Goal: Transaction & Acquisition: Purchase product/service

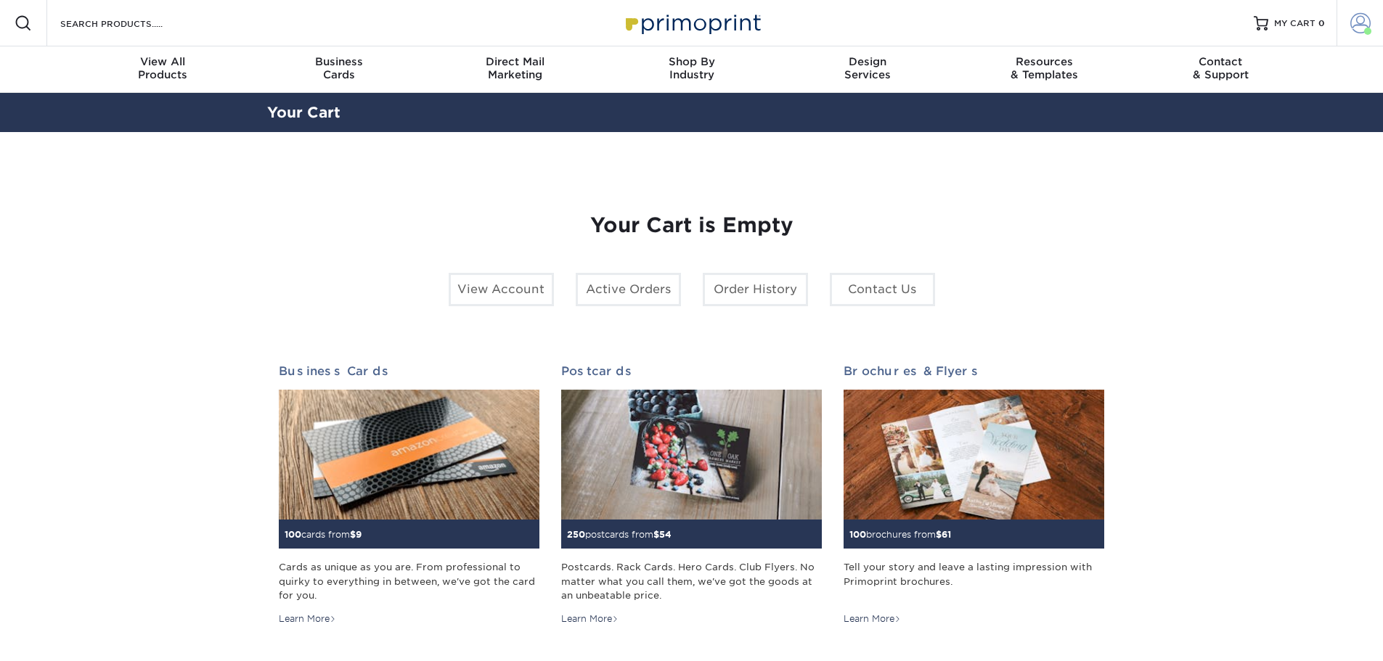
click at [1357, 26] on span at bounding box center [1360, 23] width 20 height 20
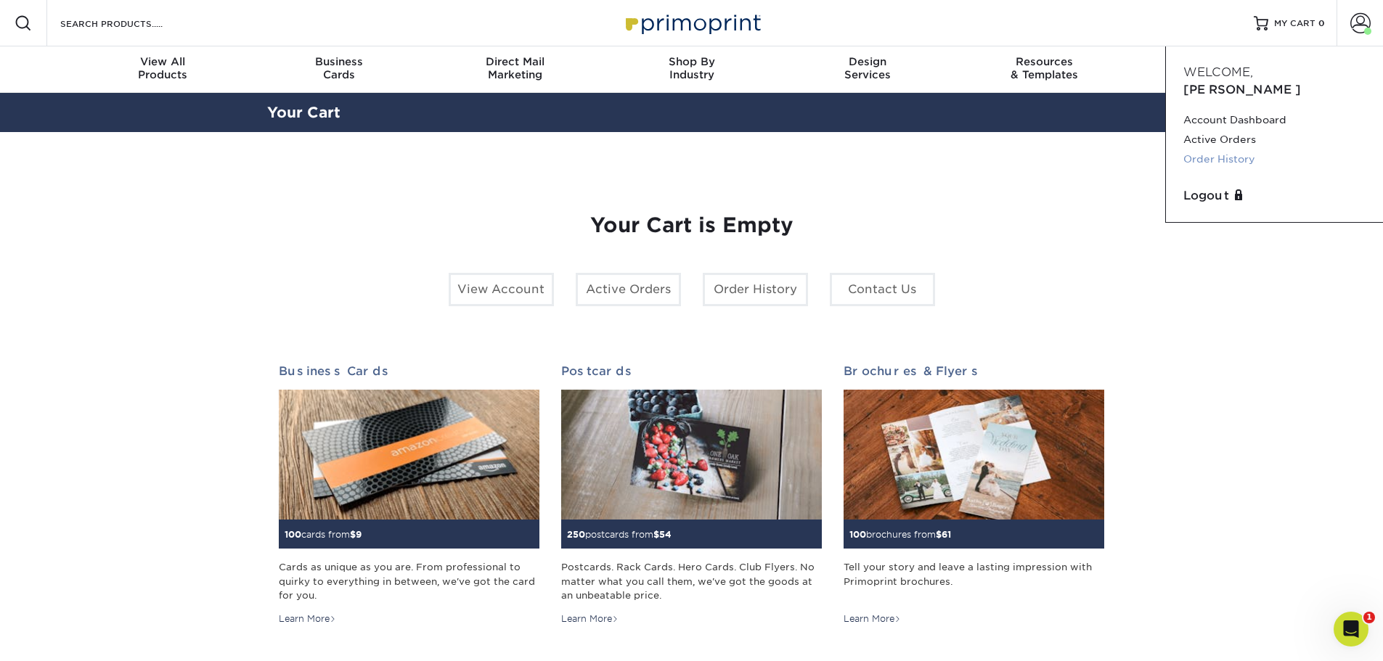
click at [1202, 150] on link "Order History" at bounding box center [1274, 160] width 182 height 20
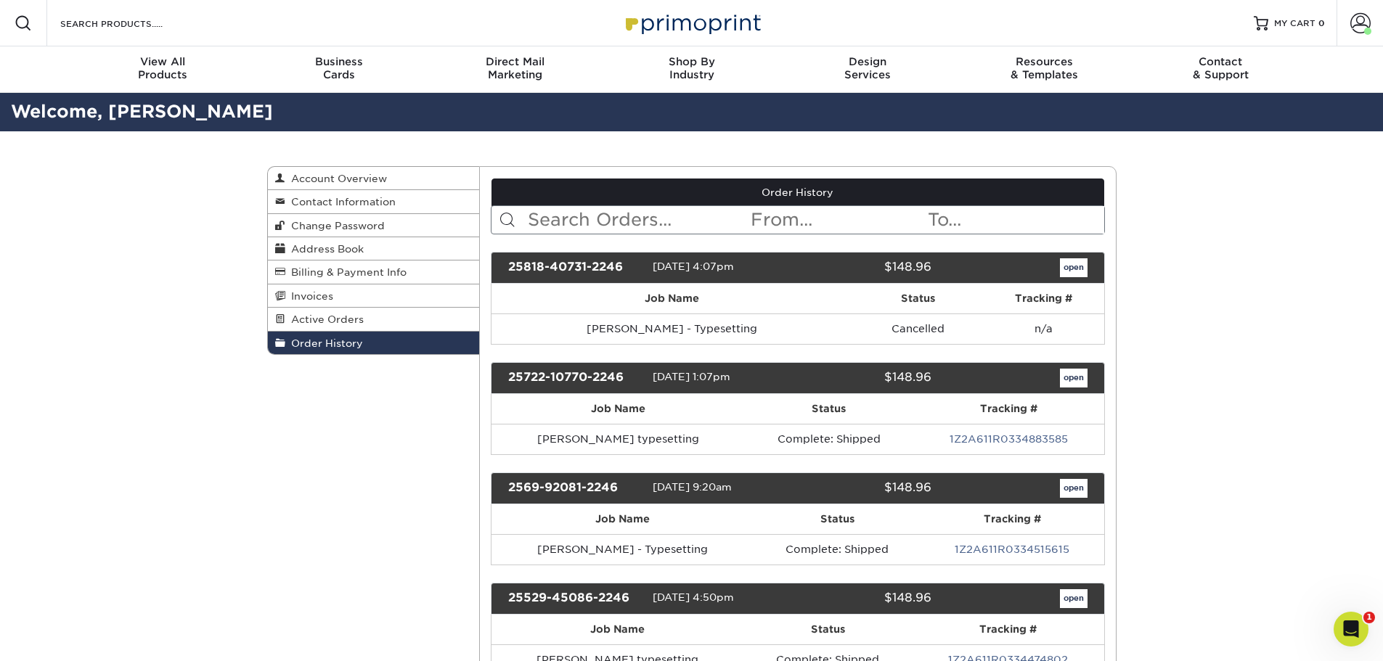
click at [587, 221] on input "text" at bounding box center [637, 220] width 223 height 28
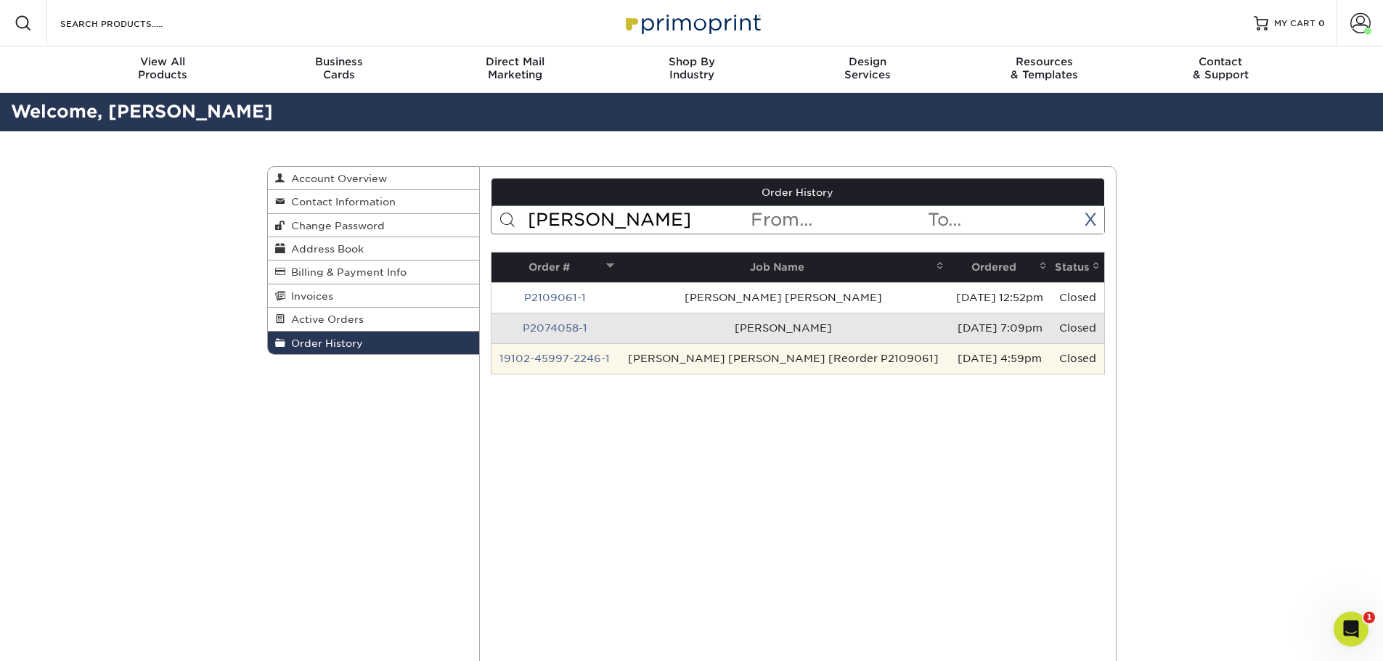
type input "leo"
click at [649, 367] on td "Leonardo Gabriel Mitta Mozzo [Reorder P2109061]" at bounding box center [784, 358] width 330 height 30
click at [586, 360] on link "19102-45997-2246-1" at bounding box center [555, 359] width 110 height 12
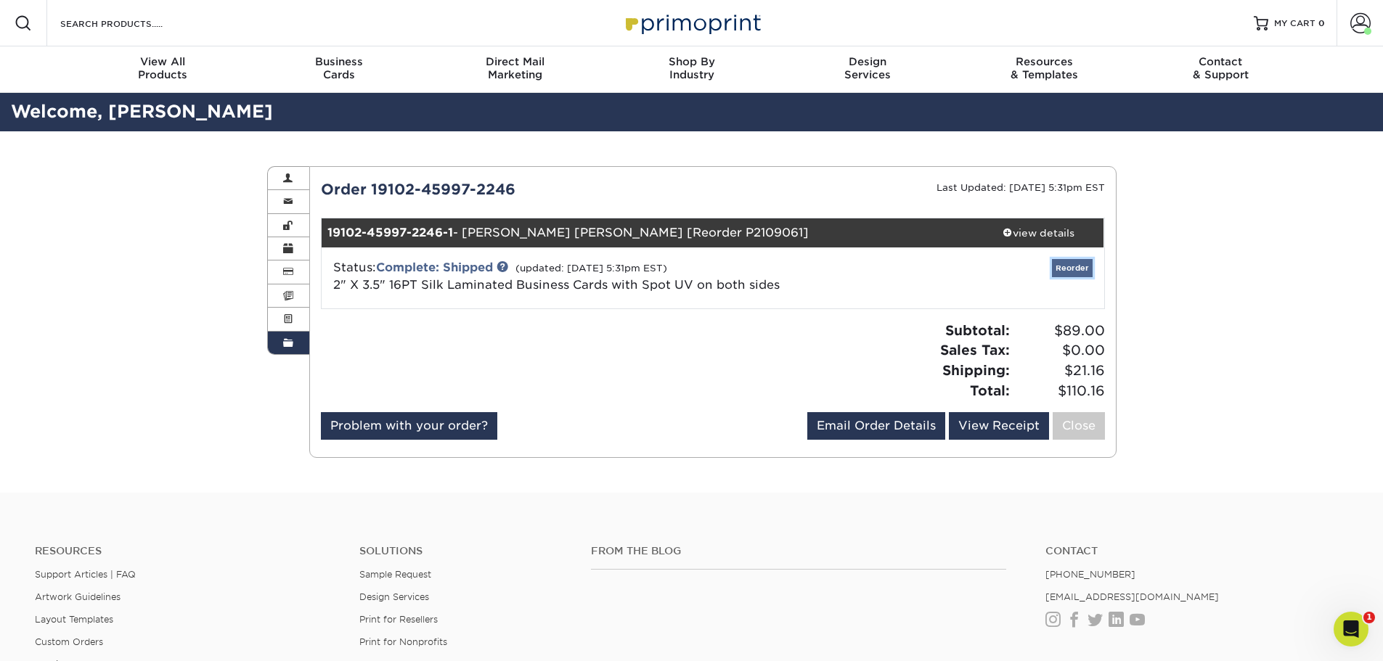
click at [1071, 269] on link "Reorder" at bounding box center [1072, 268] width 41 height 18
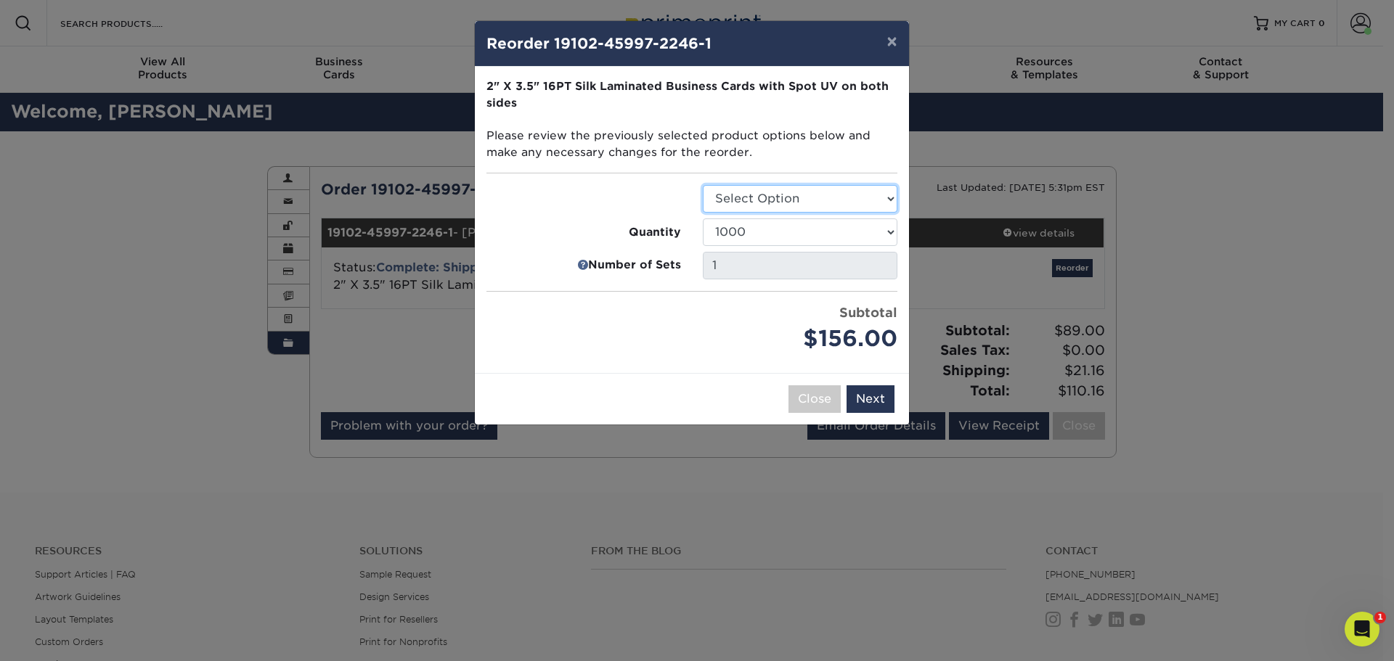
click at [890, 194] on select "Select Option Business Cards" at bounding box center [800, 199] width 195 height 28
select select "3b5148f1-0588-4f88-a218-97bcfdce65c1"
click at [703, 185] on select "Select Option Business Cards" at bounding box center [800, 199] width 195 height 28
click at [873, 397] on button "Next" at bounding box center [871, 400] width 48 height 28
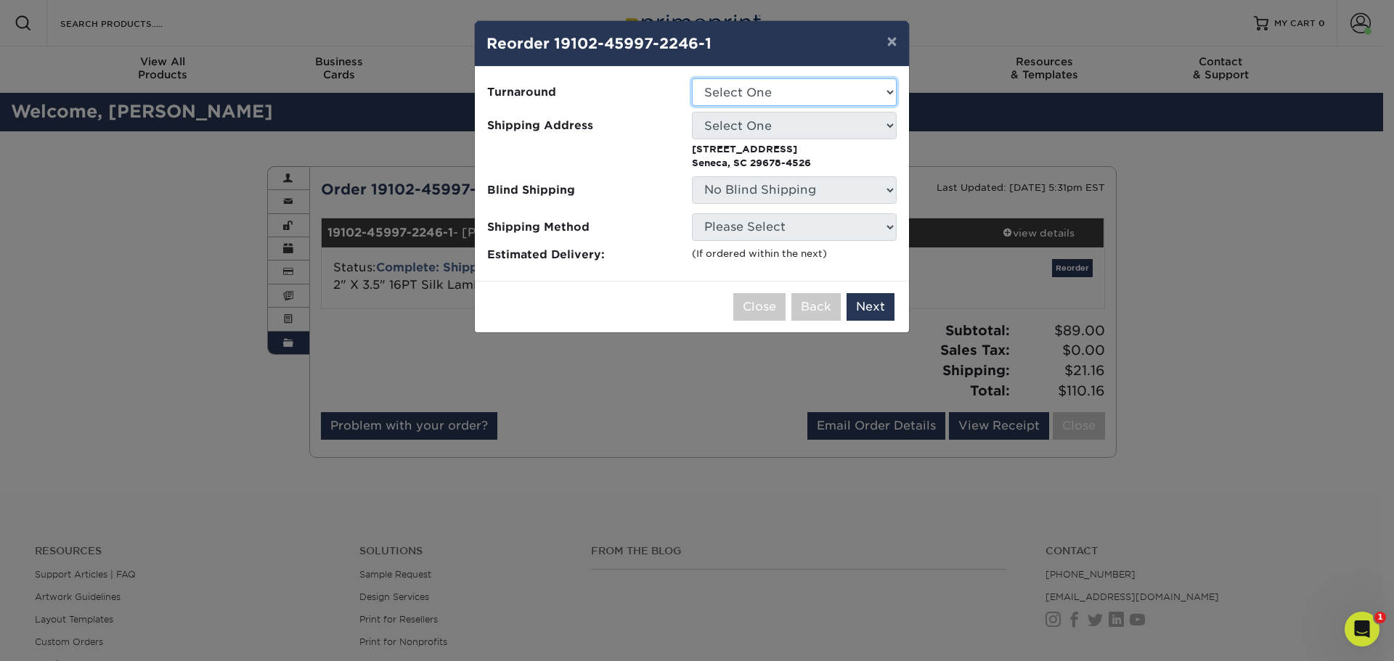
click at [892, 92] on select "Select One 2-4 Business Days" at bounding box center [794, 92] width 205 height 28
select select "cb454609-49fa-4780-9579-c9522ab991d3"
click at [692, 78] on select "Select One 2-4 Business Days" at bounding box center [794, 92] width 205 height 28
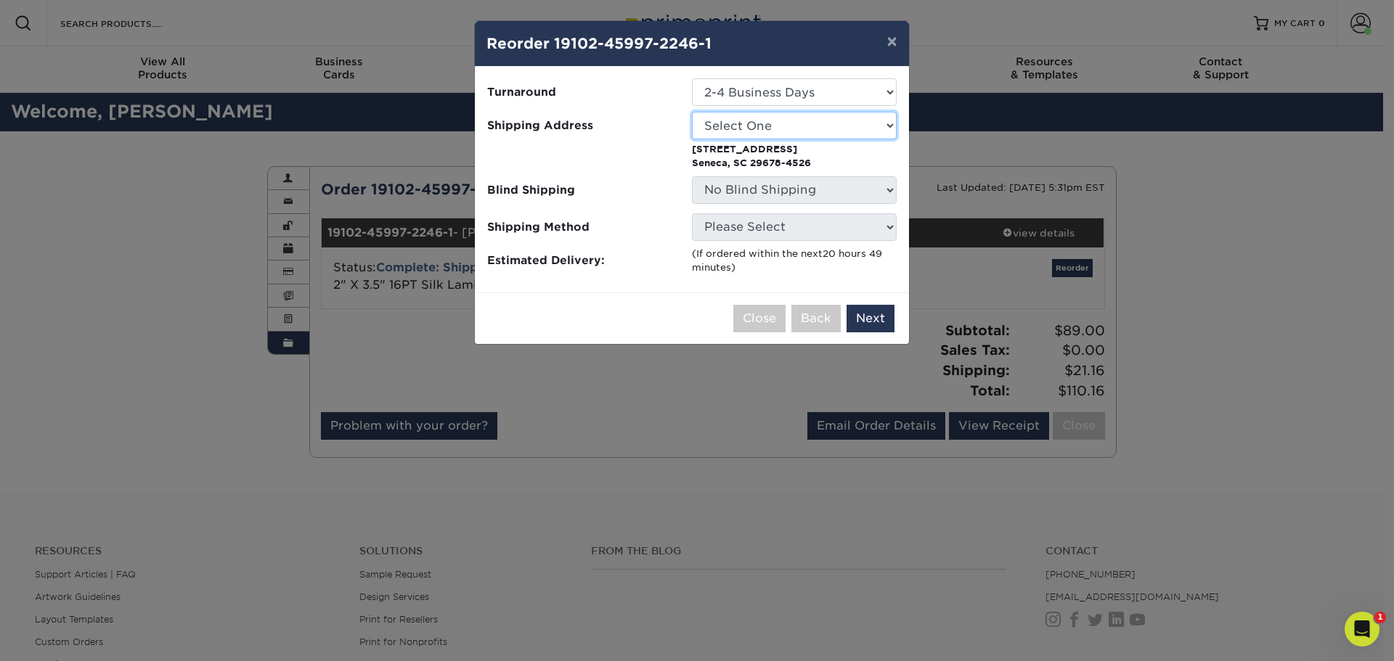
click at [896, 119] on select "Select One Seneca Office Tiffany Healf-Porter" at bounding box center [794, 126] width 205 height 28
select select "273609"
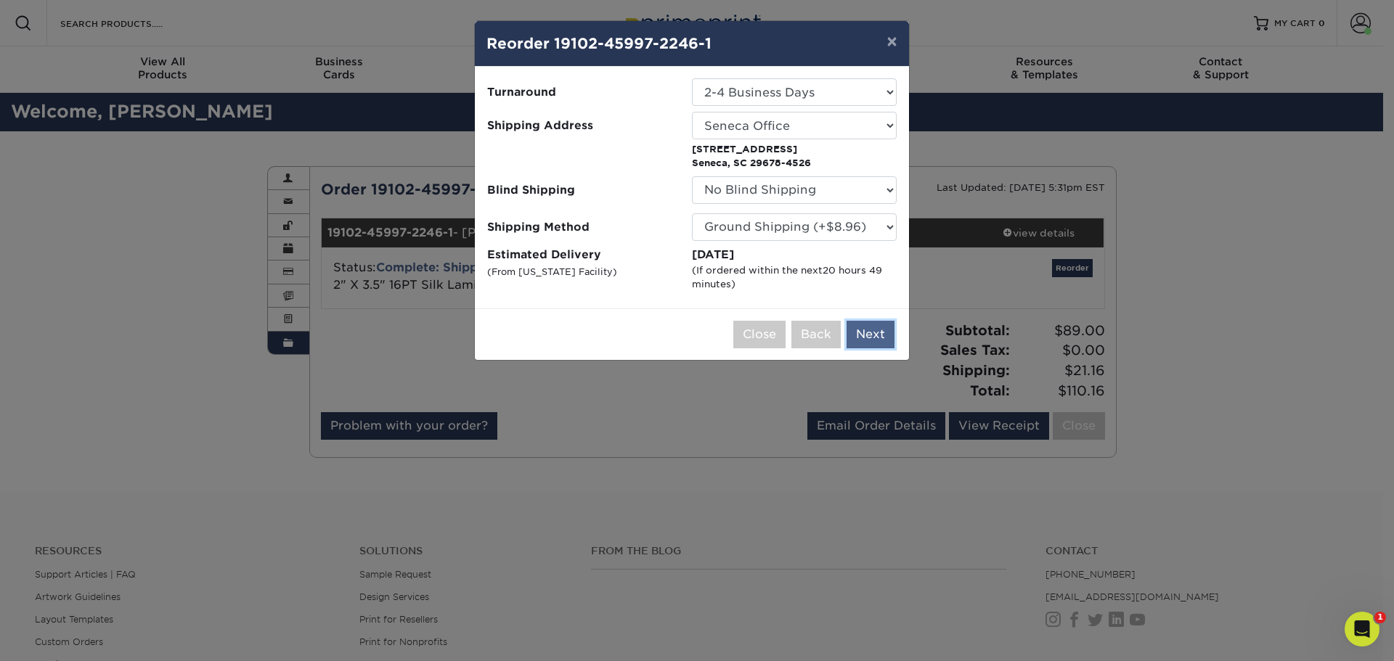
click at [865, 332] on button "Next" at bounding box center [871, 335] width 48 height 28
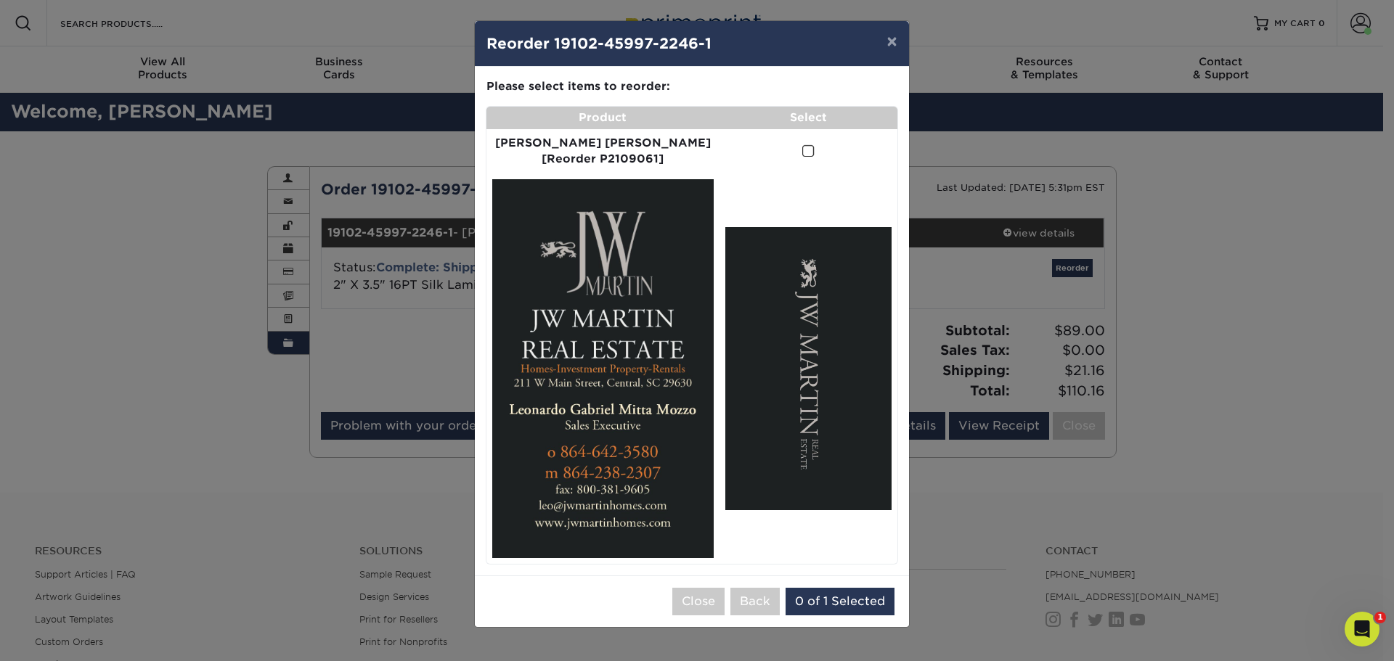
click at [802, 152] on span at bounding box center [808, 151] width 12 height 14
click at [0, 0] on input "checkbox" at bounding box center [0, 0] width 0 height 0
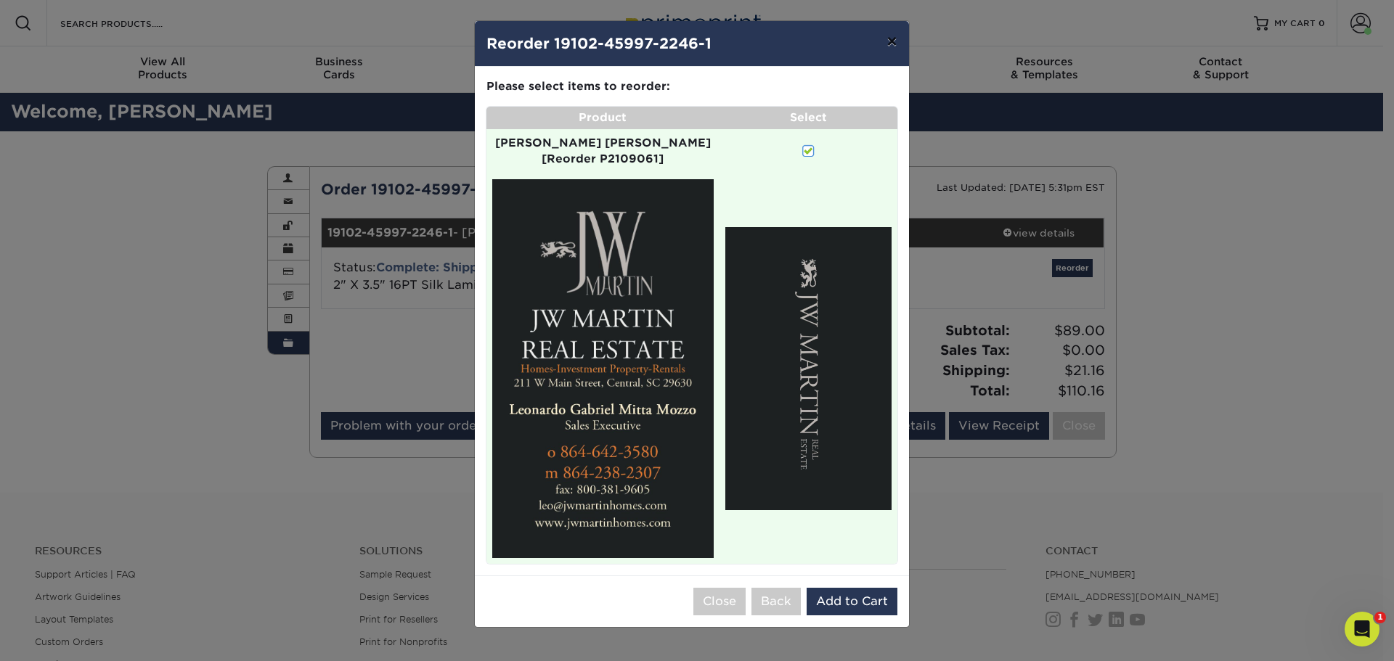
click at [889, 41] on button "×" at bounding box center [891, 41] width 33 height 41
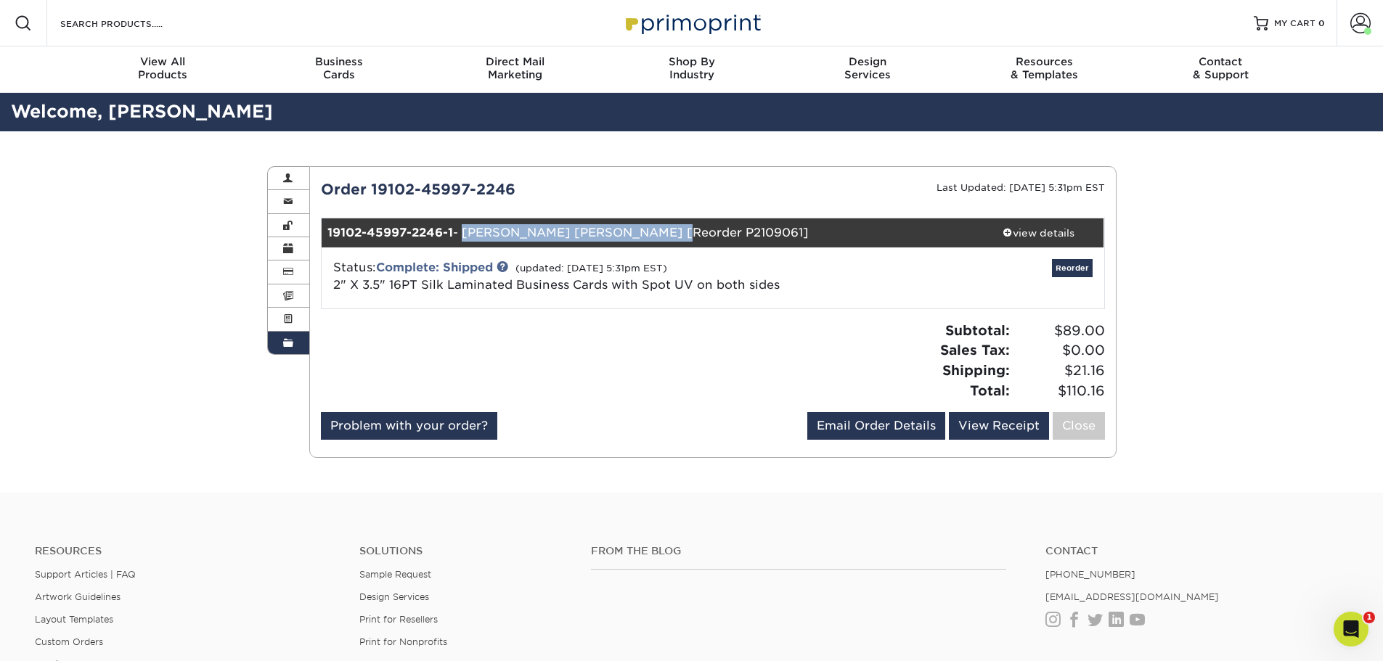
drag, startPoint x: 648, startPoint y: 231, endPoint x: 463, endPoint y: 221, distance: 185.4
click at [463, 221] on div "19102-45997-2246-1 - Leonardo Gabriel Mitta Mozzo [Reorder P2109061]" at bounding box center [648, 233] width 652 height 29
copy div "Leonardo Gabriel Mitta Mozzo"
click at [1347, 623] on icon "Open Intercom Messenger" at bounding box center [1349, 628] width 24 height 24
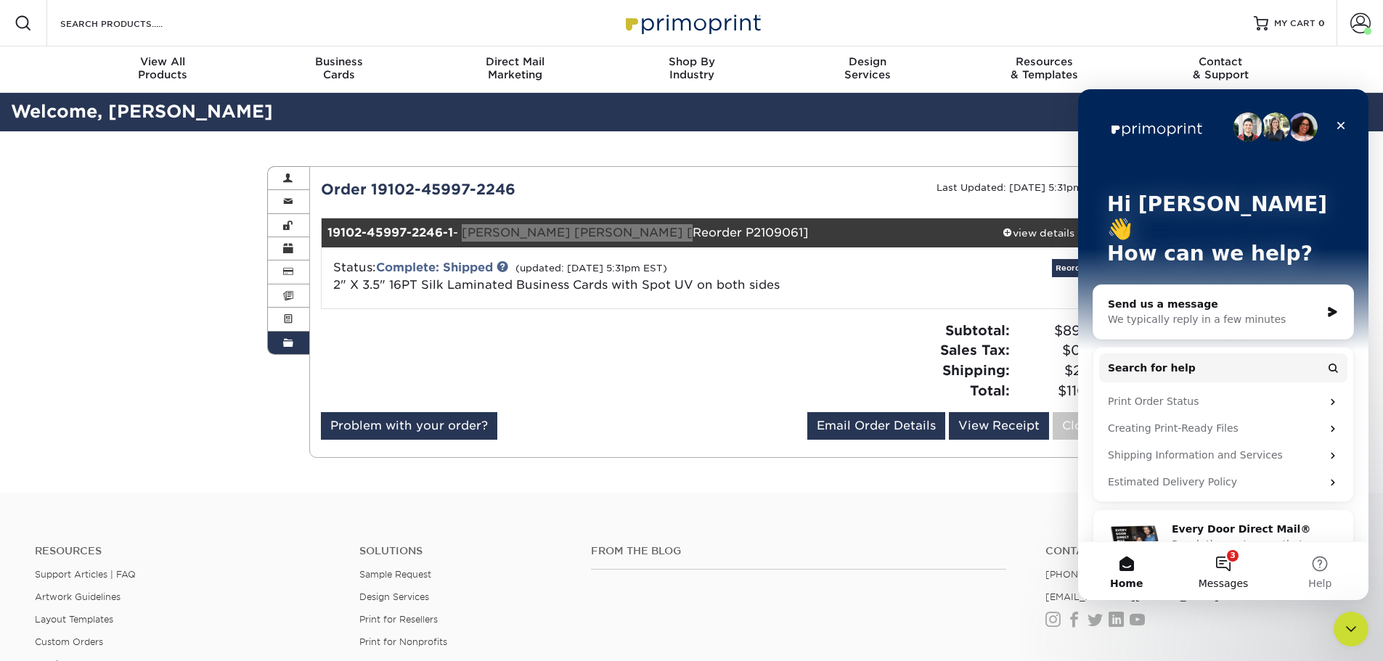
click at [1232, 563] on button "3 Messages" at bounding box center [1223, 571] width 97 height 58
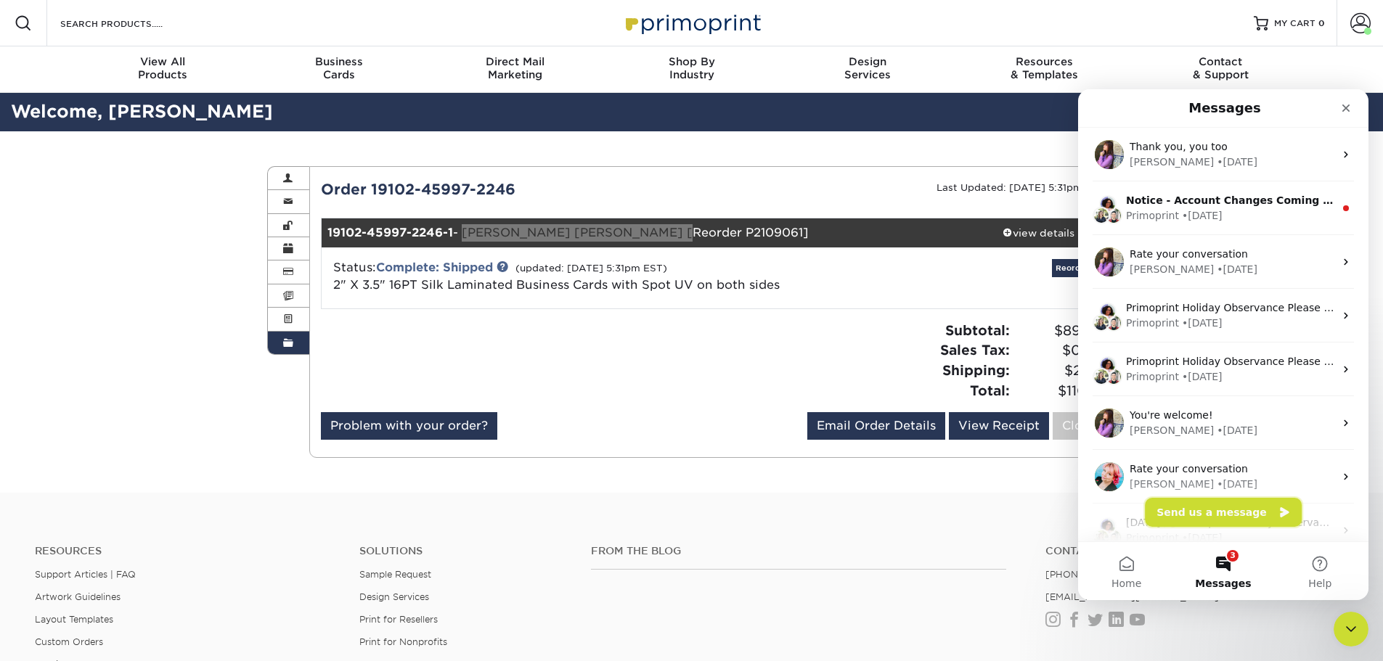
click at [1220, 510] on button "Send us a message" at bounding box center [1223, 512] width 157 height 29
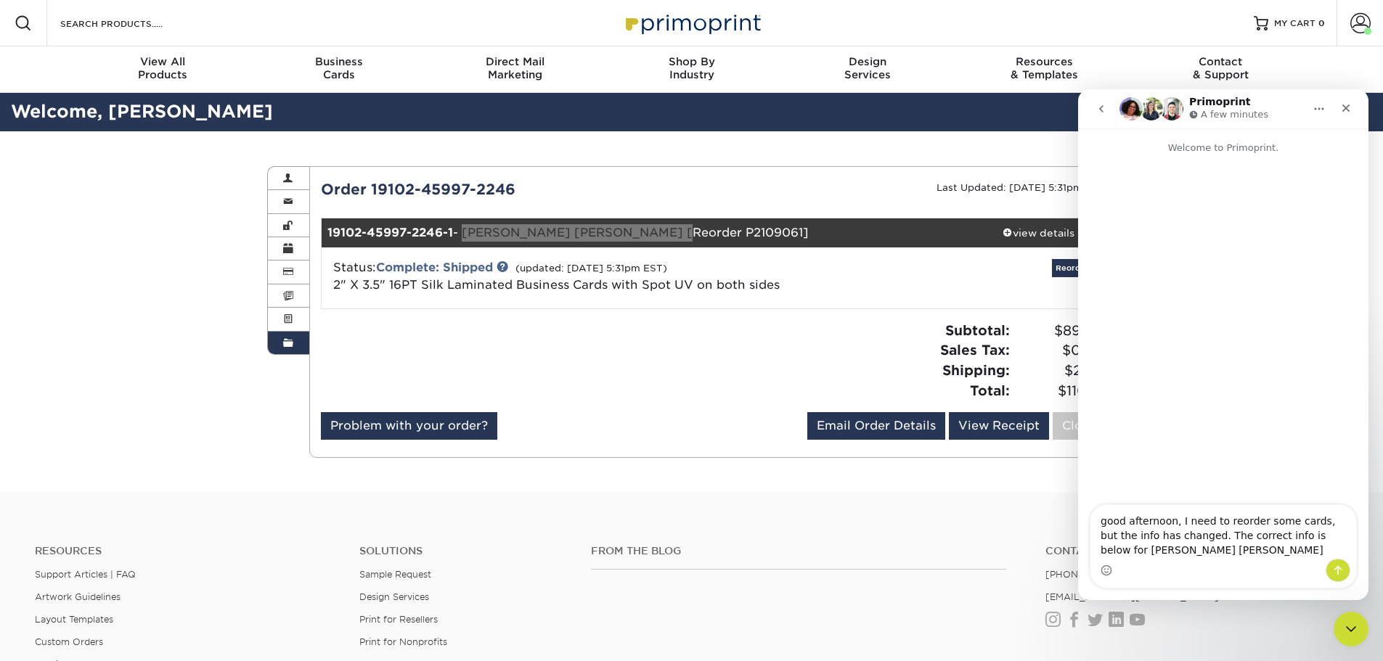
type textarea "good afternoon, I need to reorder some cards, but the info has changed. The cor…"
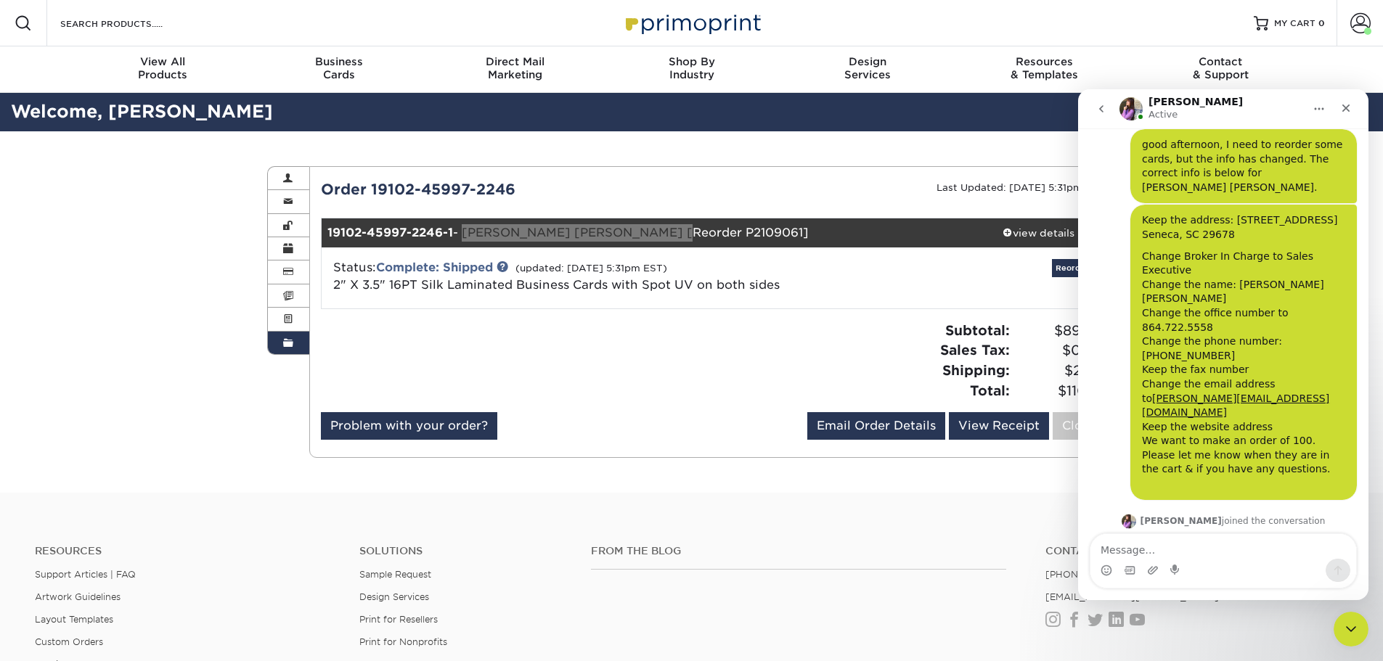
scroll to position [45, 0]
type textarea "Thank you so much"
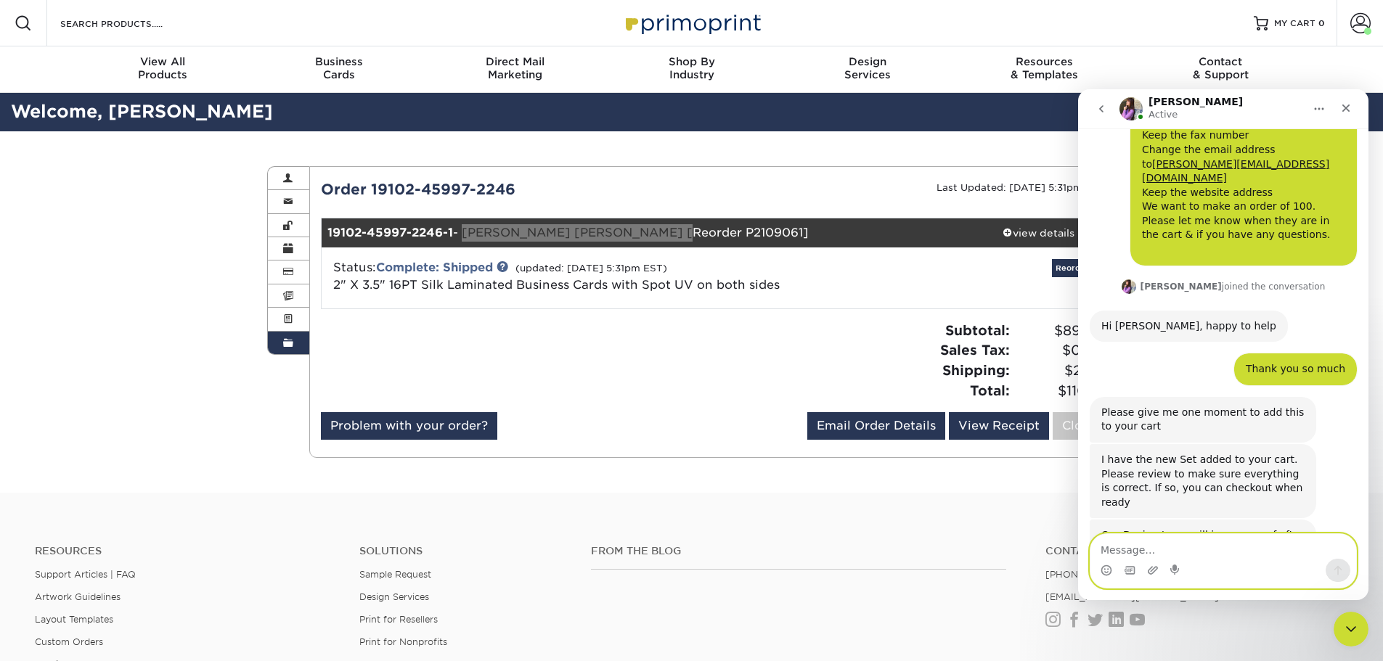
scroll to position [283, 0]
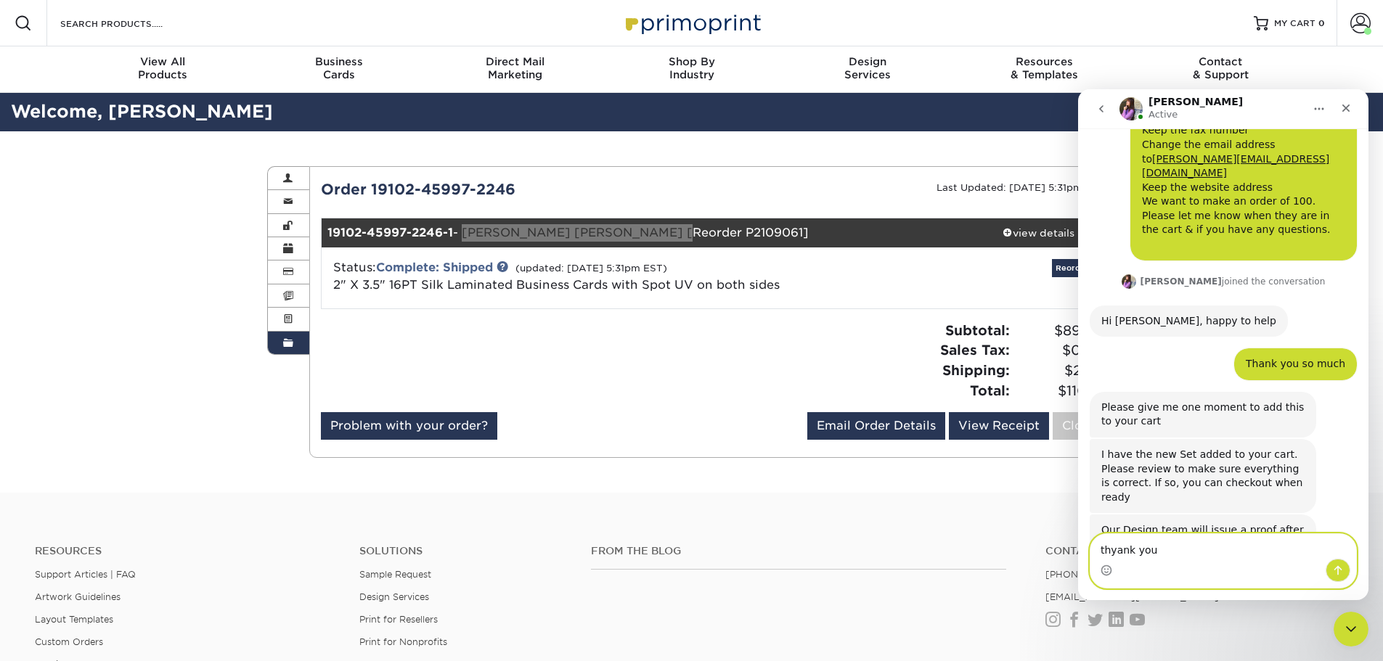
click at [1112, 553] on textarea "thyank you" at bounding box center [1224, 546] width 266 height 25
type textarea "thank you"
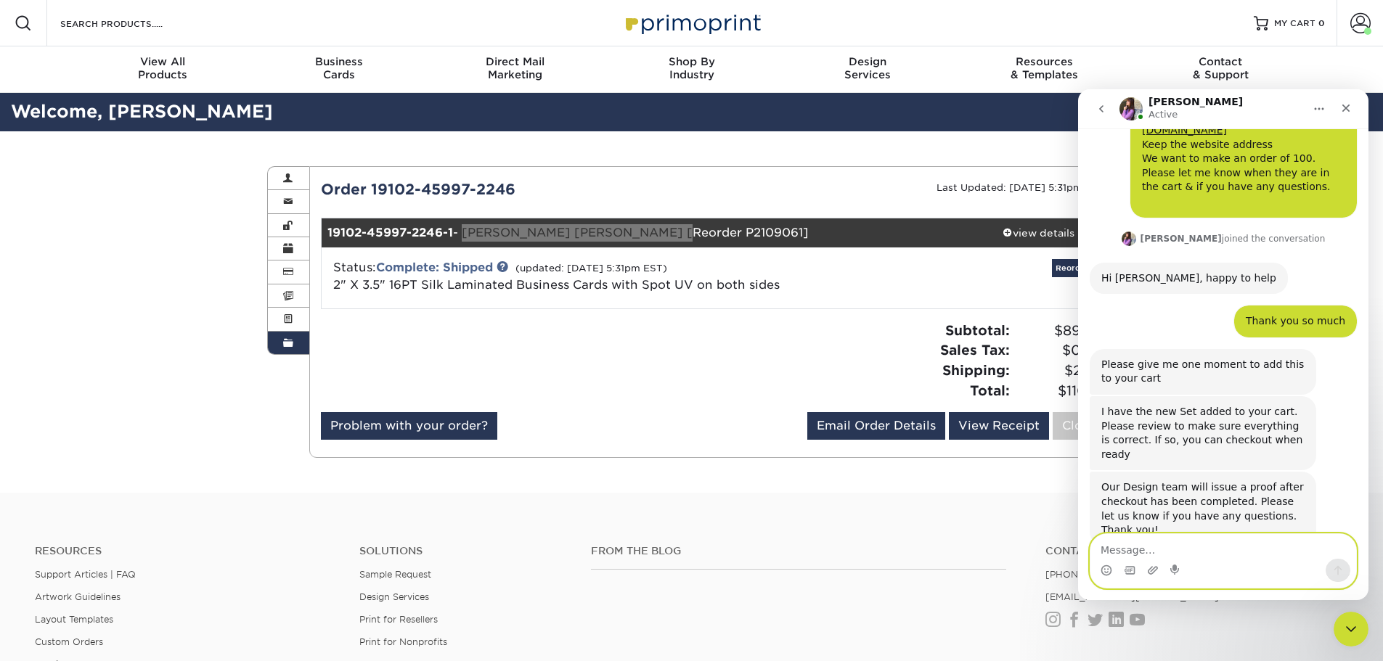
scroll to position [327, 0]
click at [1348, 109] on icon "Close" at bounding box center [1347, 109] width 8 height 8
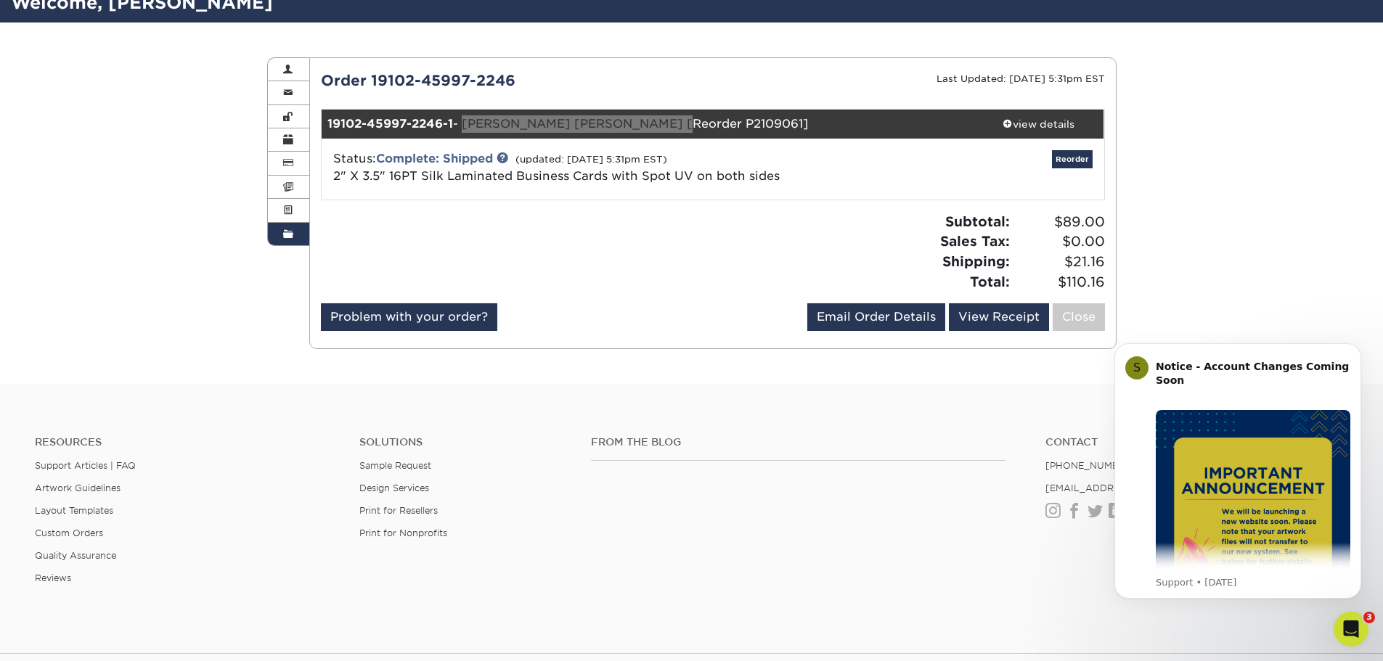
scroll to position [145, 0]
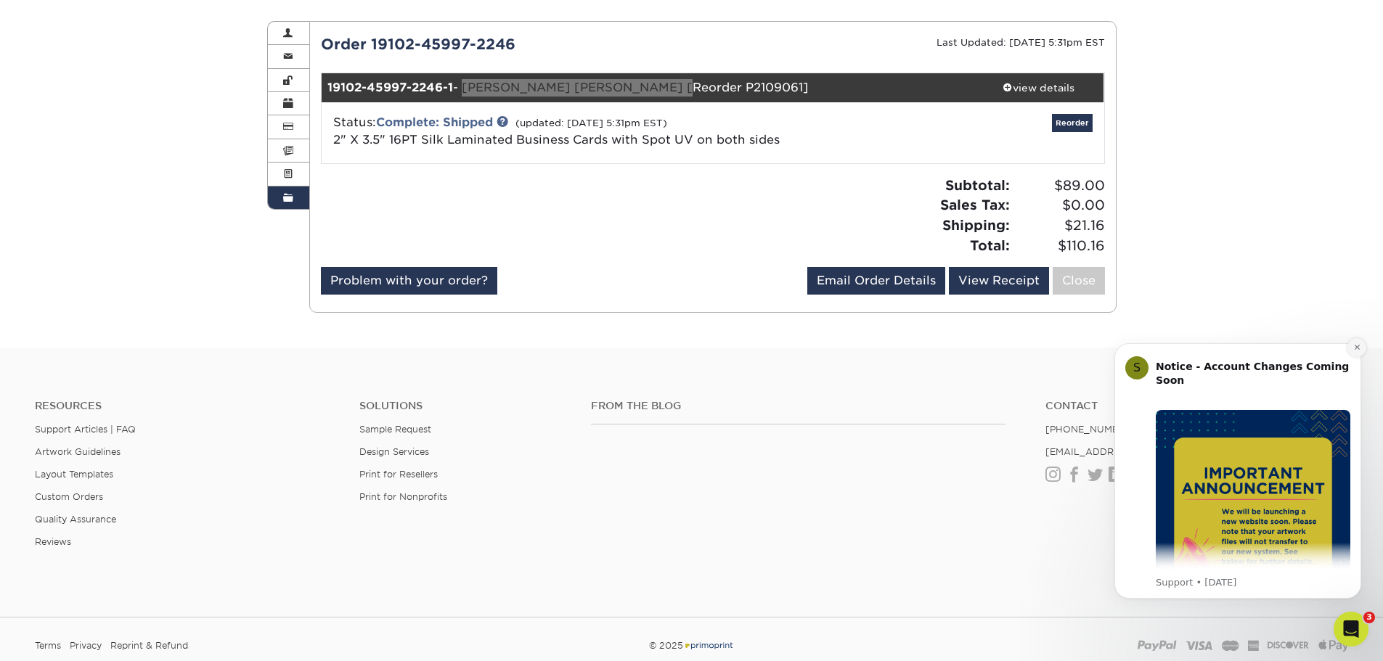
click at [1353, 349] on icon "Dismiss notification" at bounding box center [1357, 347] width 8 height 8
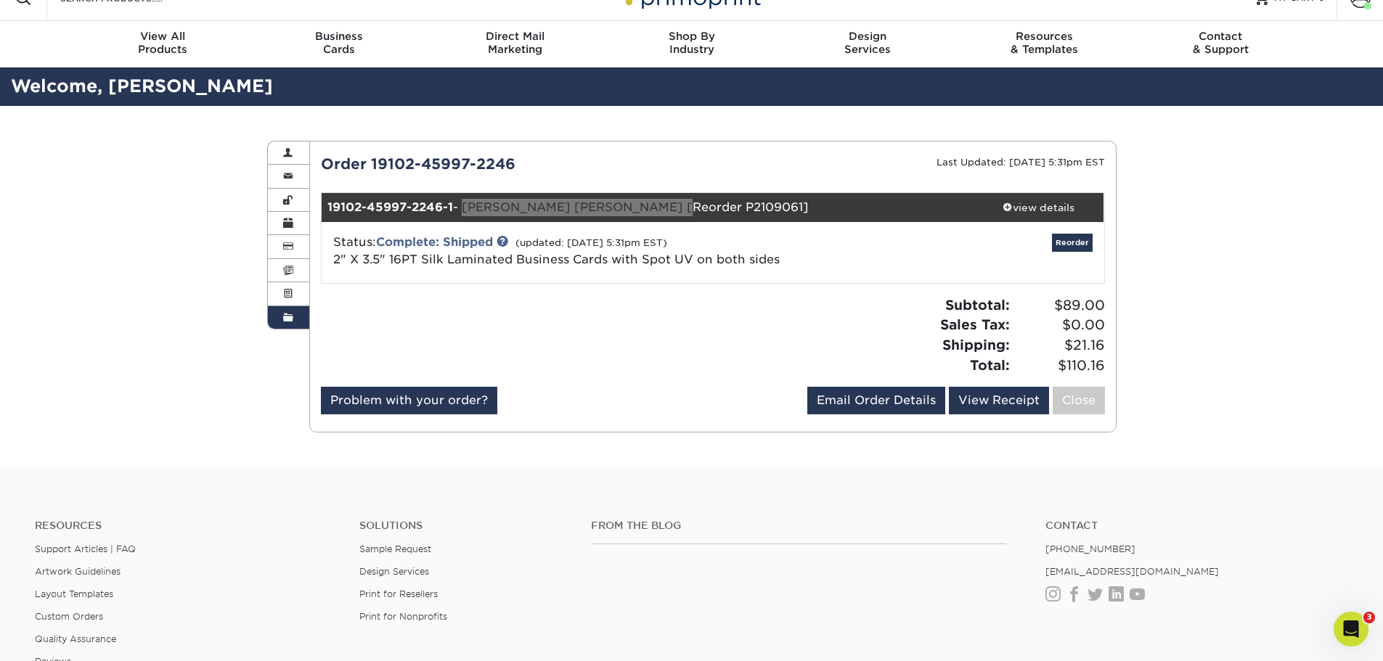
scroll to position [0, 0]
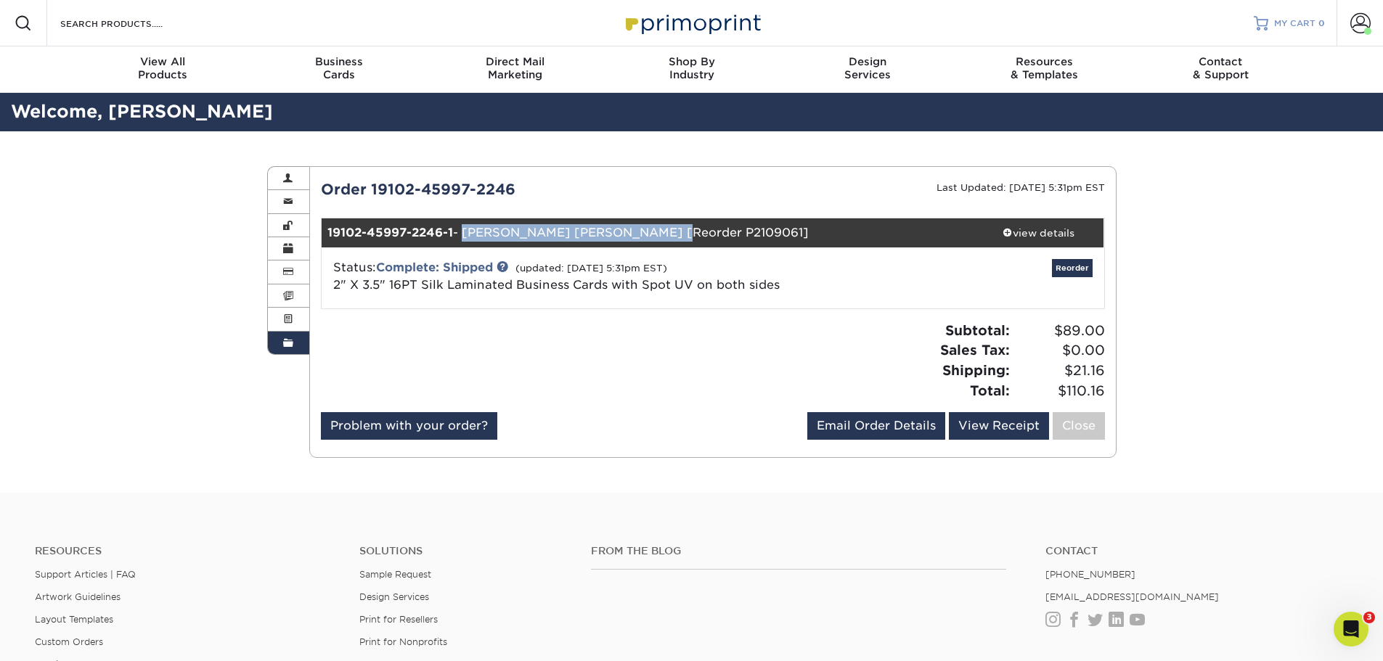
click at [1300, 23] on span "MY CART" at bounding box center [1294, 23] width 41 height 12
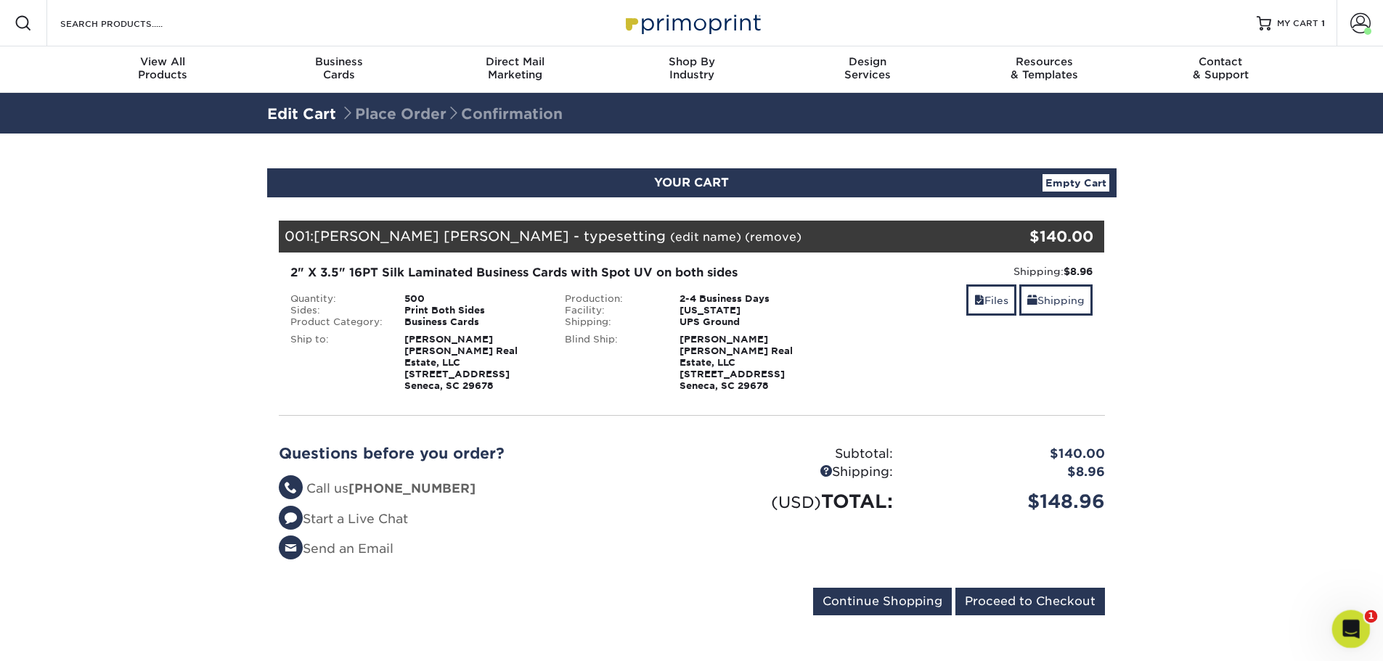
click at [1350, 623] on icon "Open Intercom Messenger" at bounding box center [1349, 628] width 10 height 12
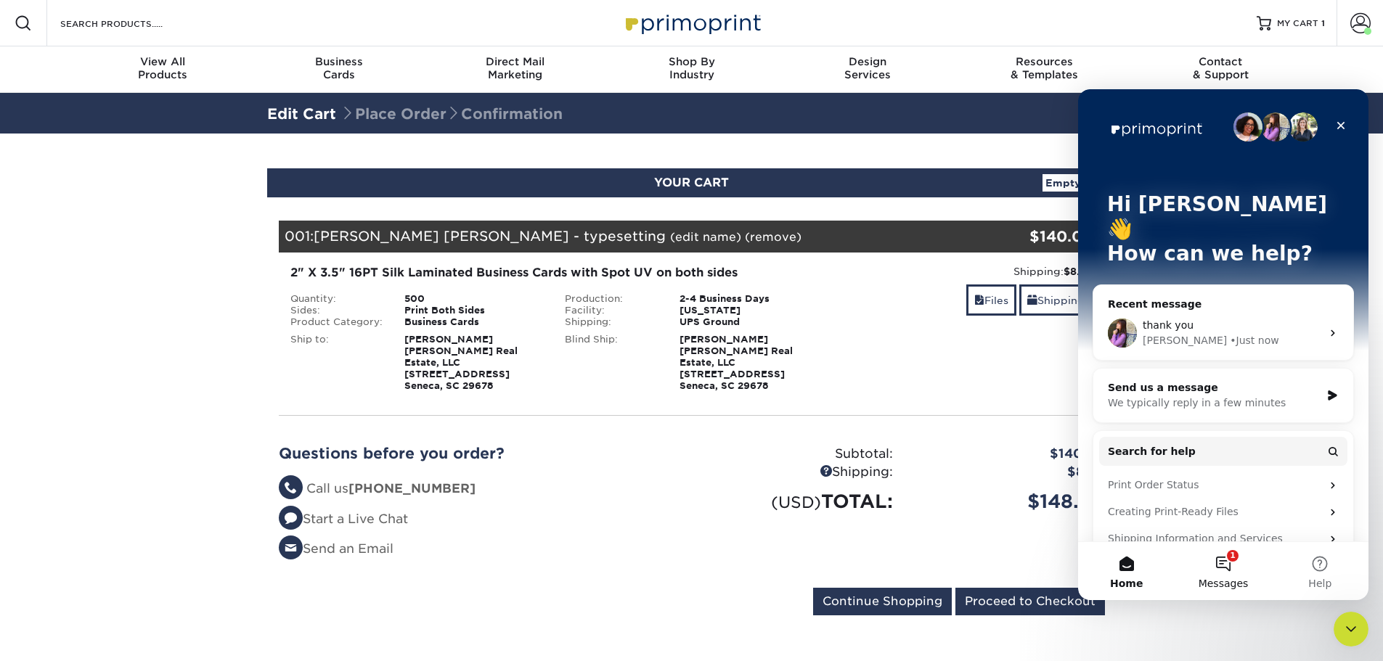
click at [1233, 566] on button "1 Messages" at bounding box center [1223, 571] width 97 height 58
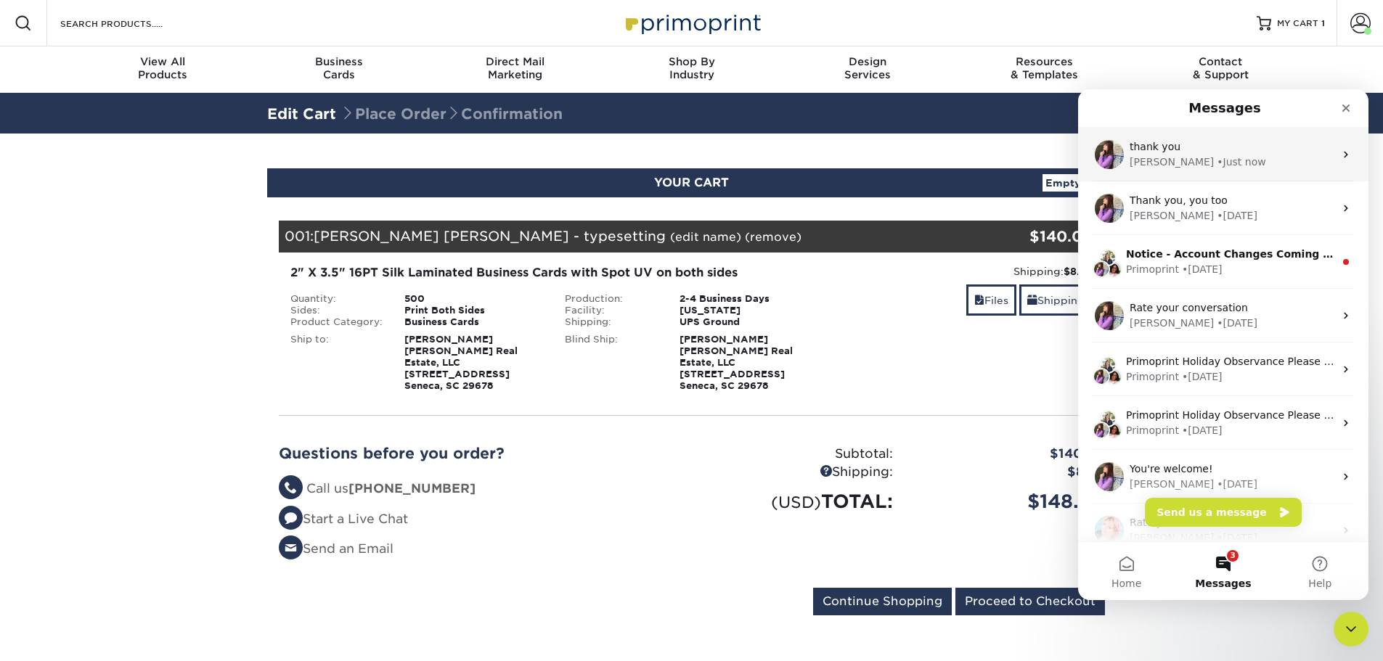
click at [1217, 160] on div "• Just now" at bounding box center [1241, 162] width 49 height 15
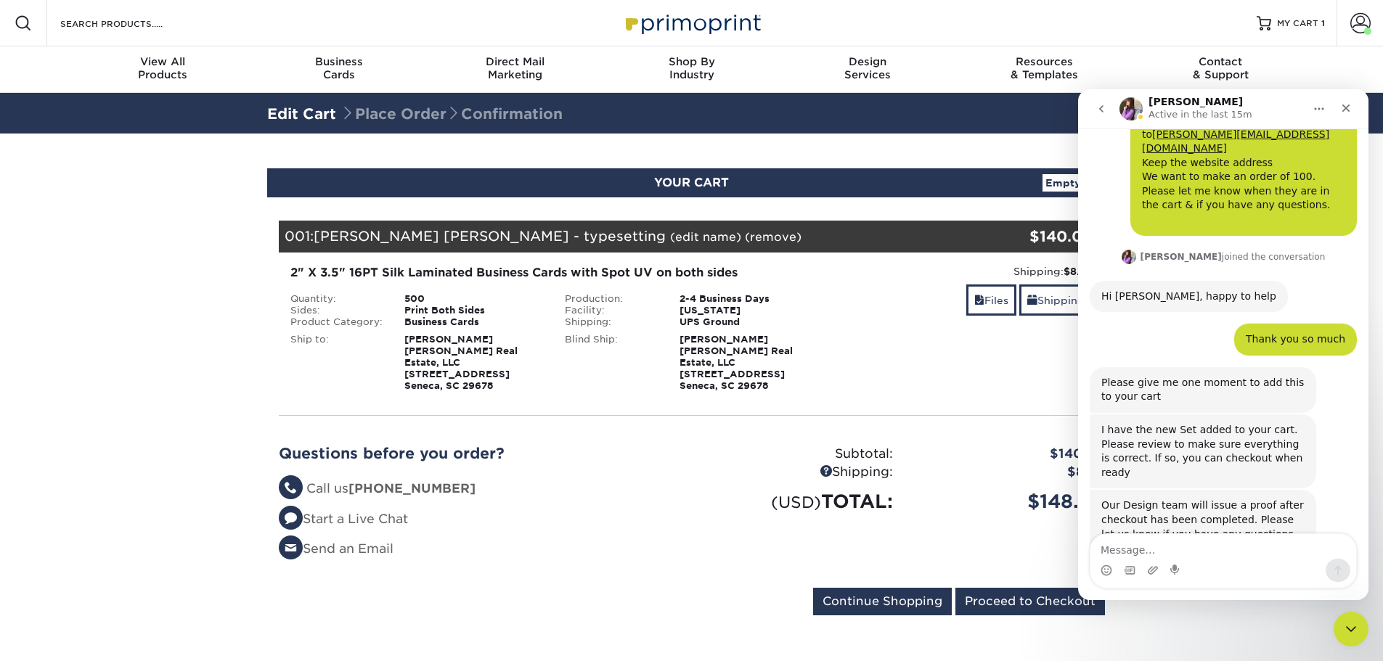
scroll to position [327, 0]
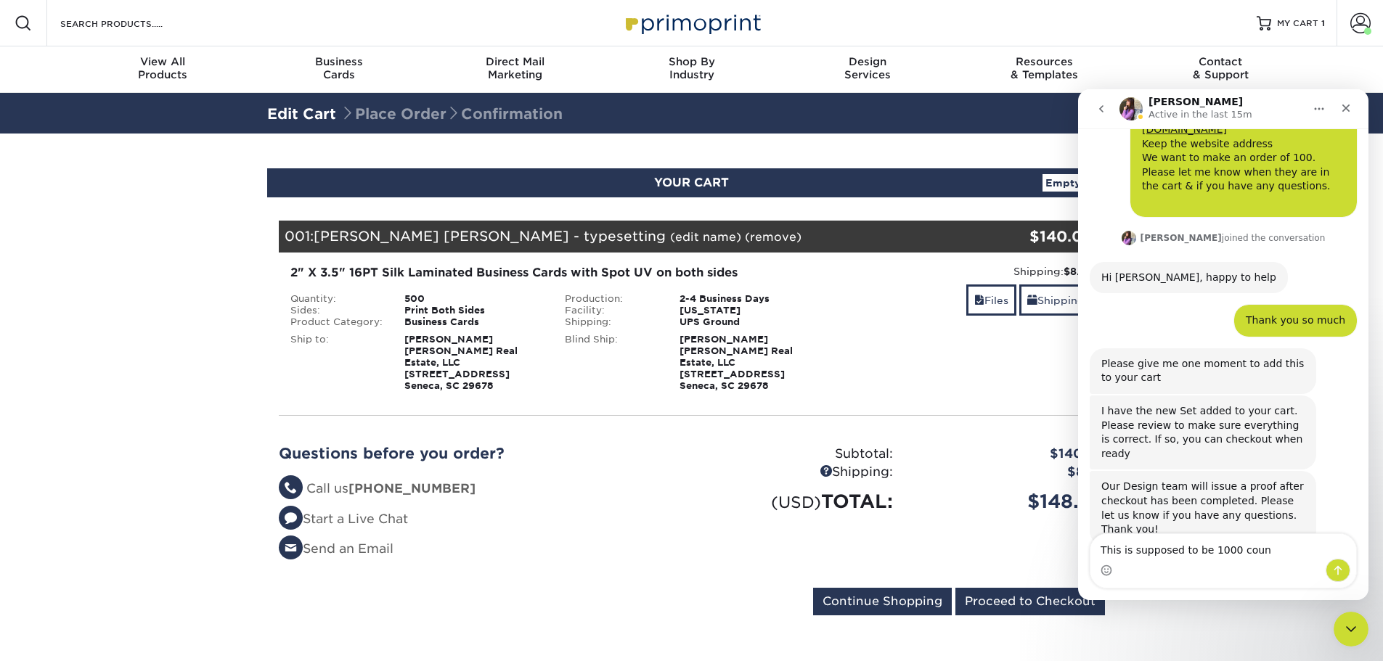
type textarea "This is supposed to be 1000 count"
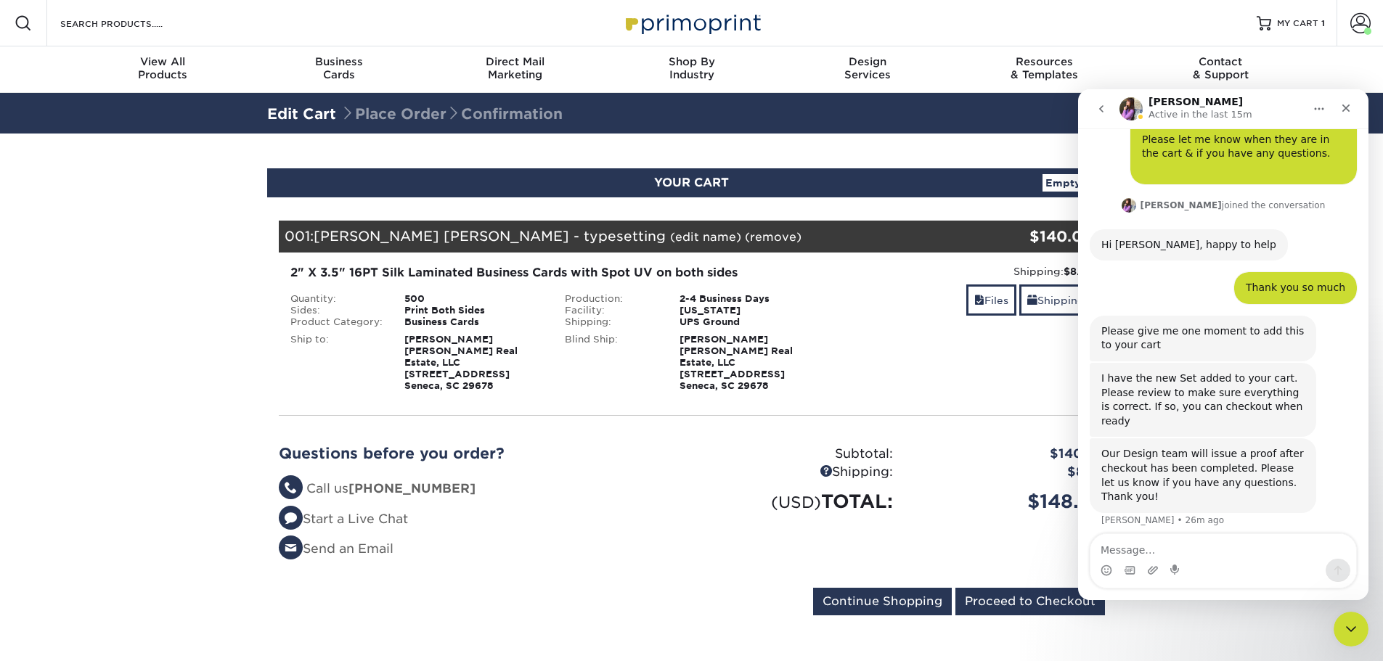
click at [579, 494] on ul "Questions? Call us (888) 822-5815 Start a Live Chat Send an Email" at bounding box center [480, 519] width 402 height 79
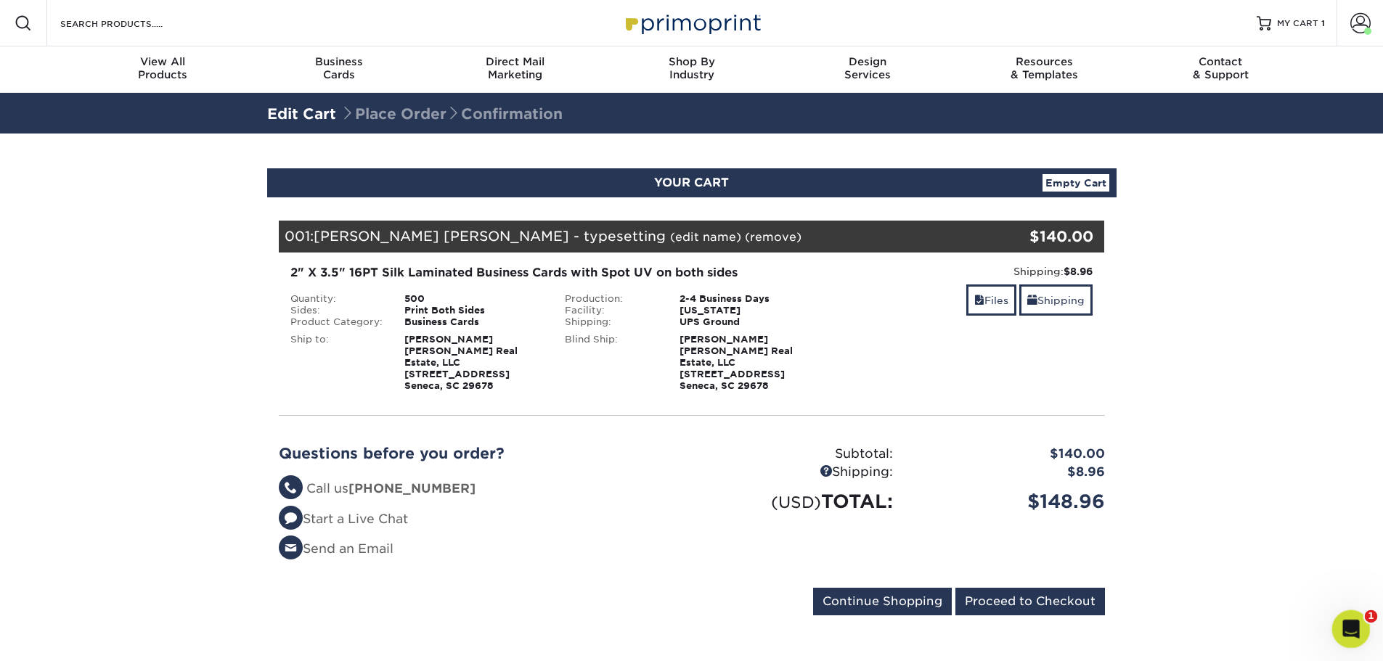
click at [1356, 629] on icon "Open Intercom Messenger" at bounding box center [1349, 628] width 24 height 24
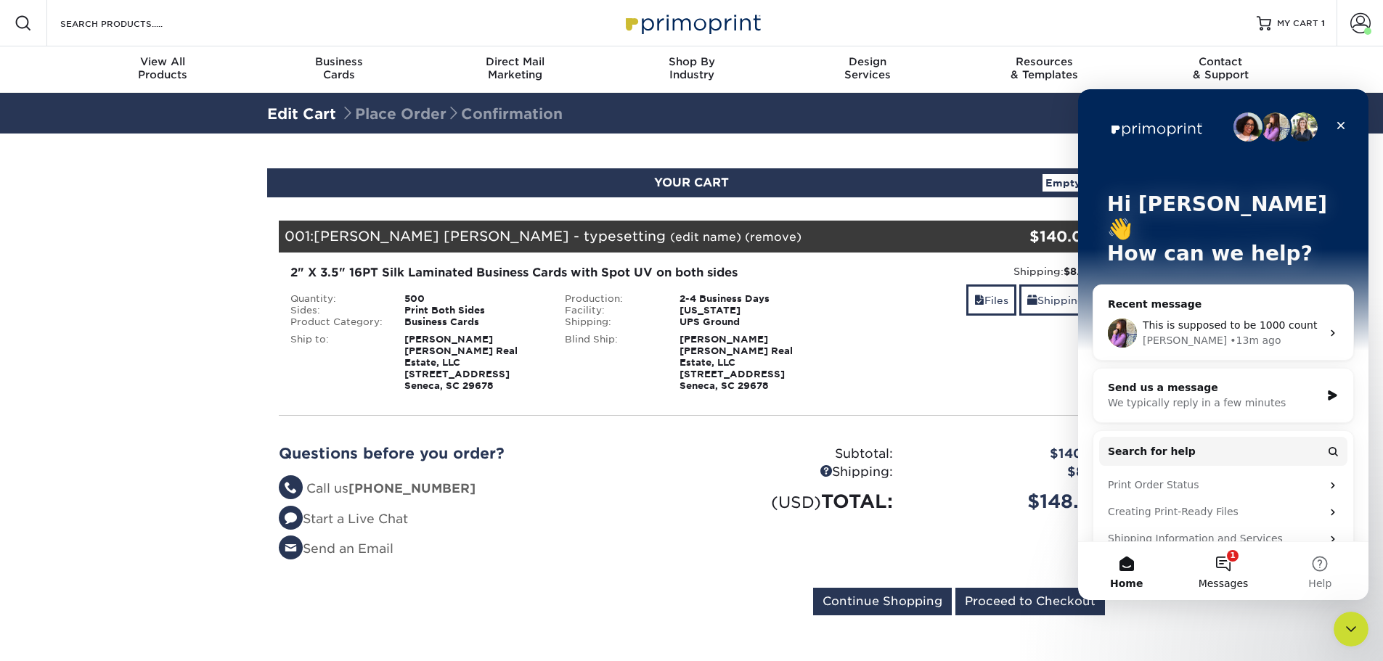
click at [1226, 554] on button "1 Messages" at bounding box center [1223, 571] width 97 height 58
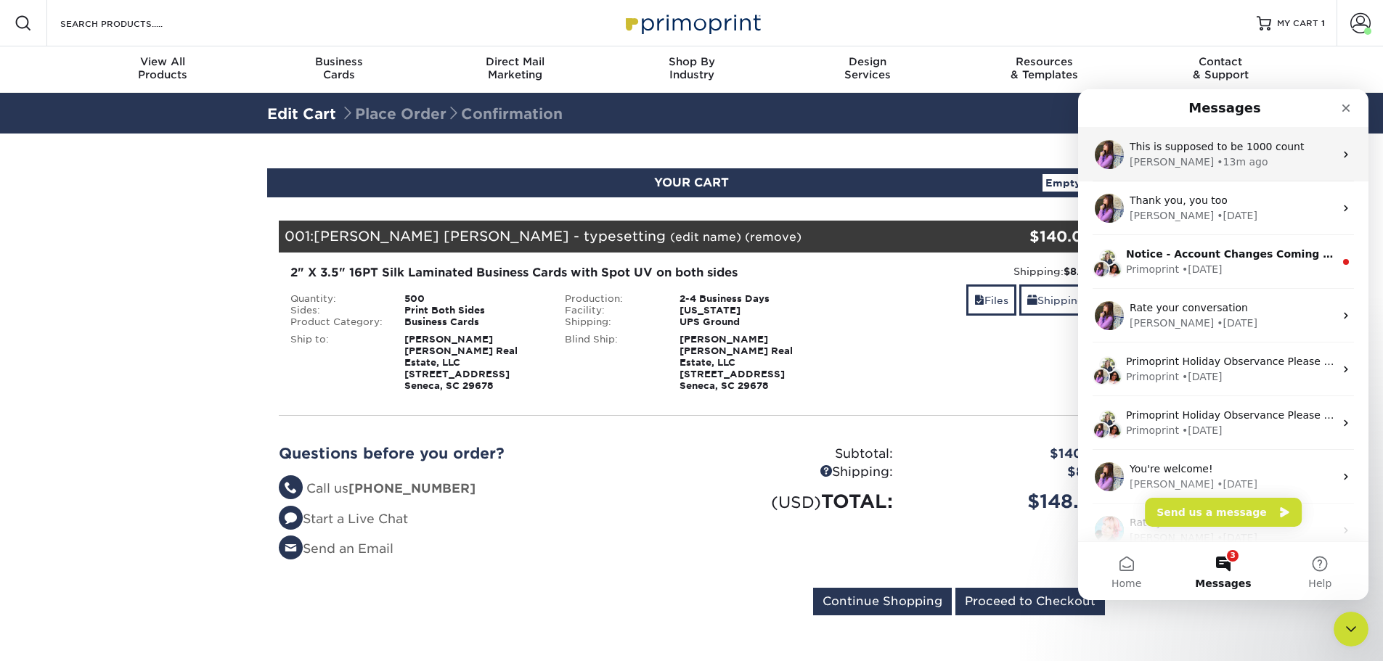
click at [1217, 161] on div "• 13m ago" at bounding box center [1242, 162] width 51 height 15
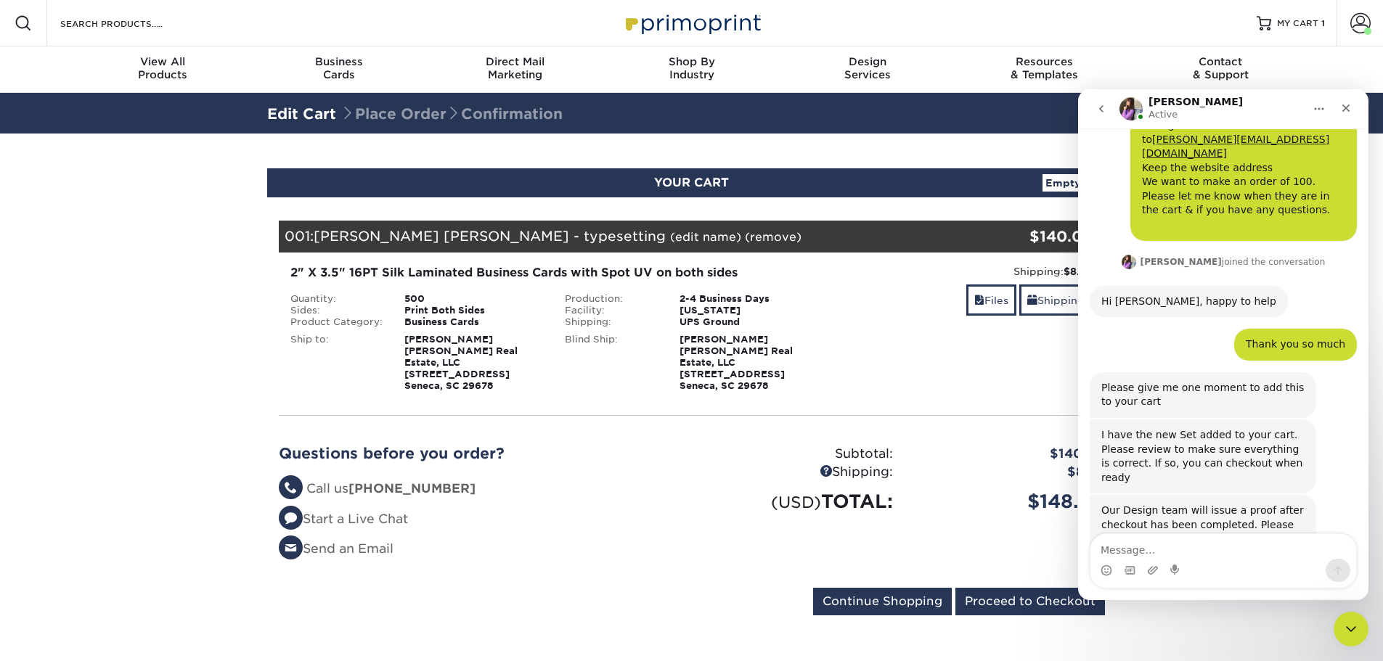
scroll to position [359, 0]
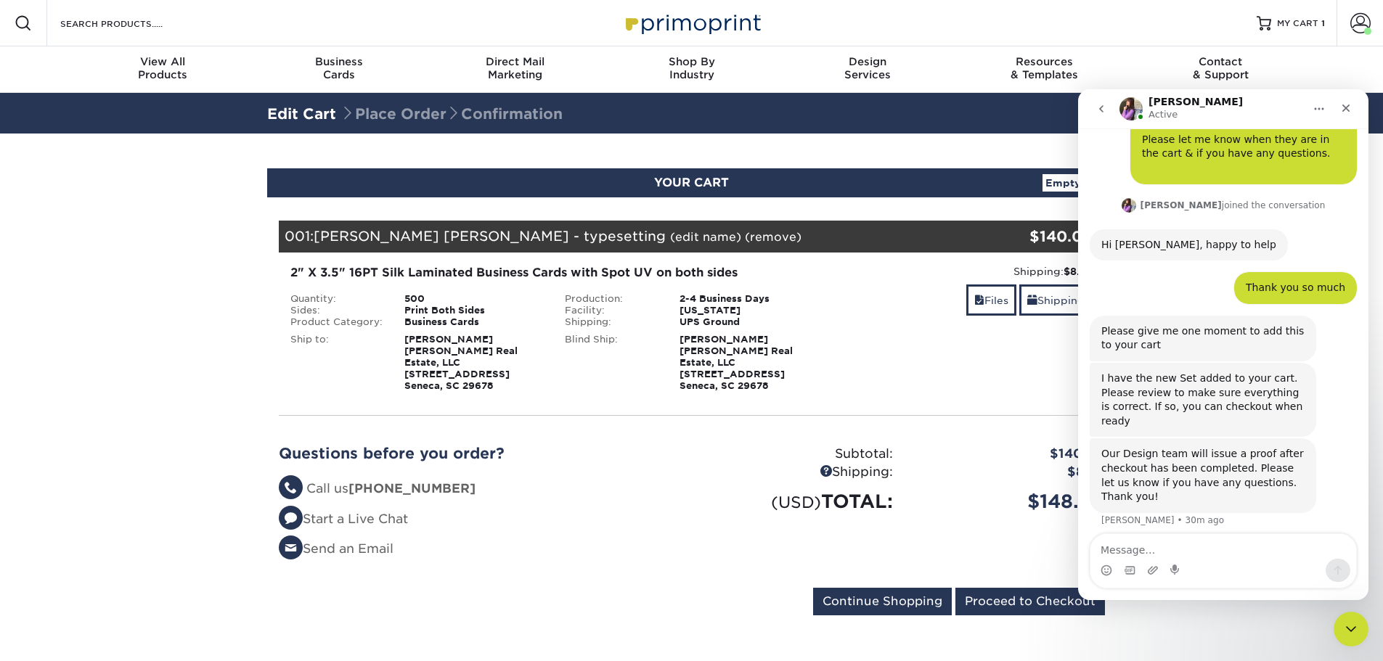
click at [570, 489] on ul "Questions? Call us (888) 822-5815 Start a Live Chat Send an Email" at bounding box center [480, 519] width 402 height 79
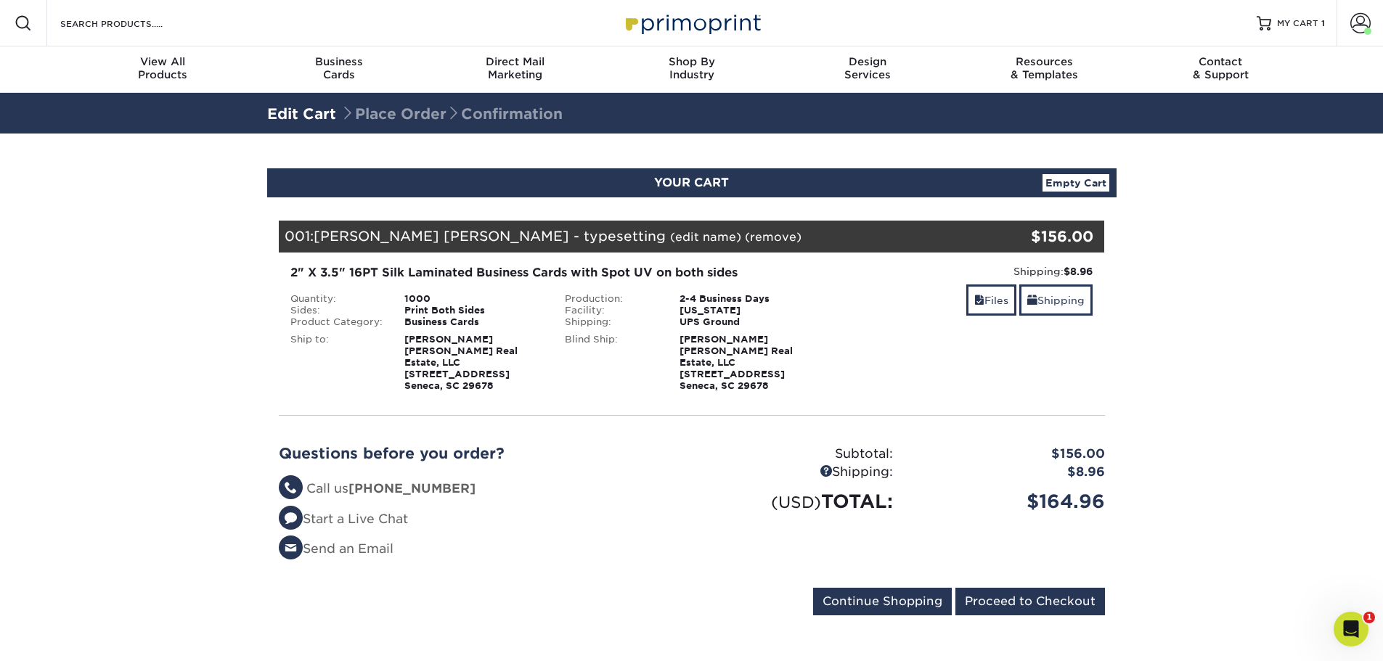
drag, startPoint x: 1334, startPoint y: 612, endPoint x: 2561, endPoint y: 1189, distance: 1355.7
click at [1343, 628] on icon "Open Intercom Messenger" at bounding box center [1352, 630] width 24 height 24
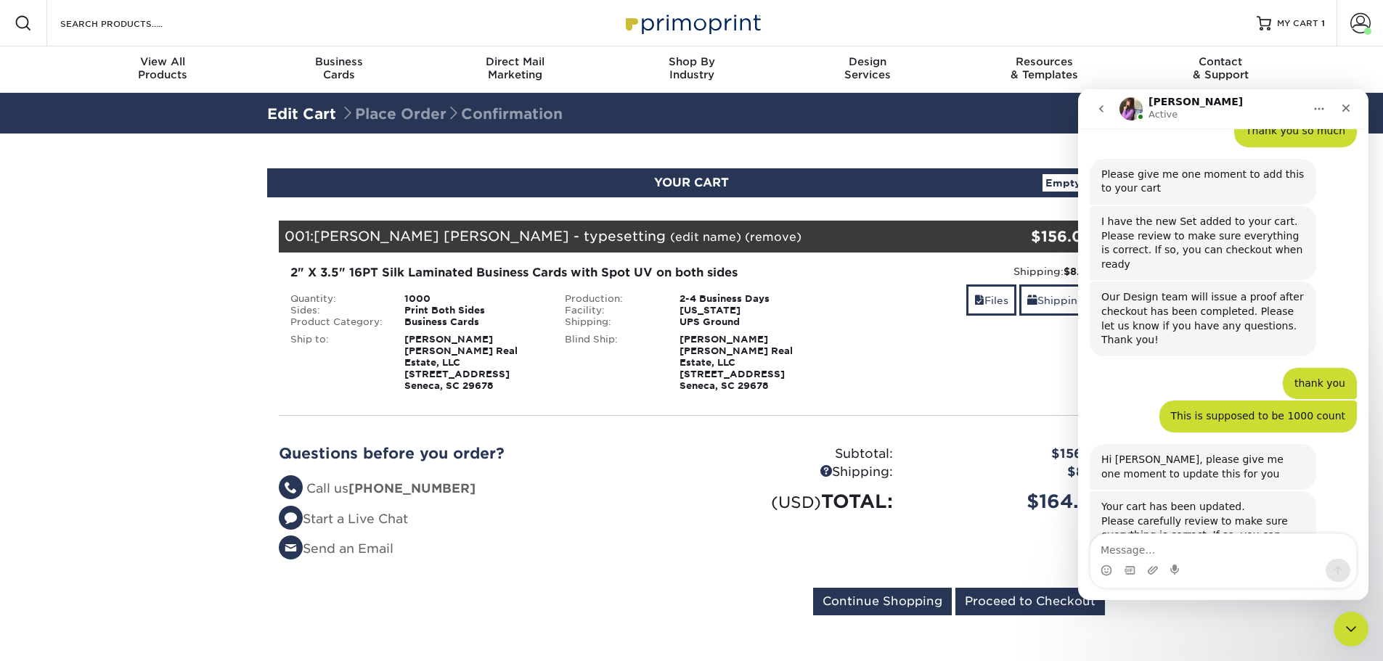
scroll to position [550, 0]
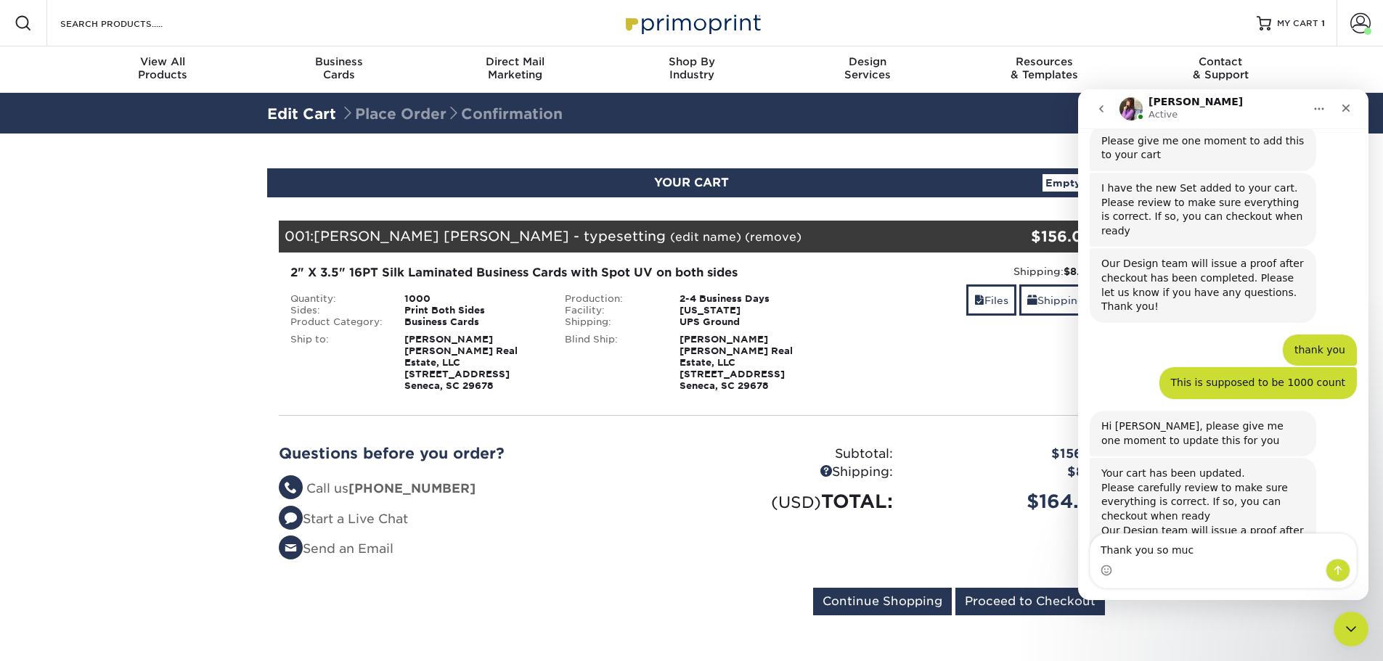
type textarea "Thank you so much"
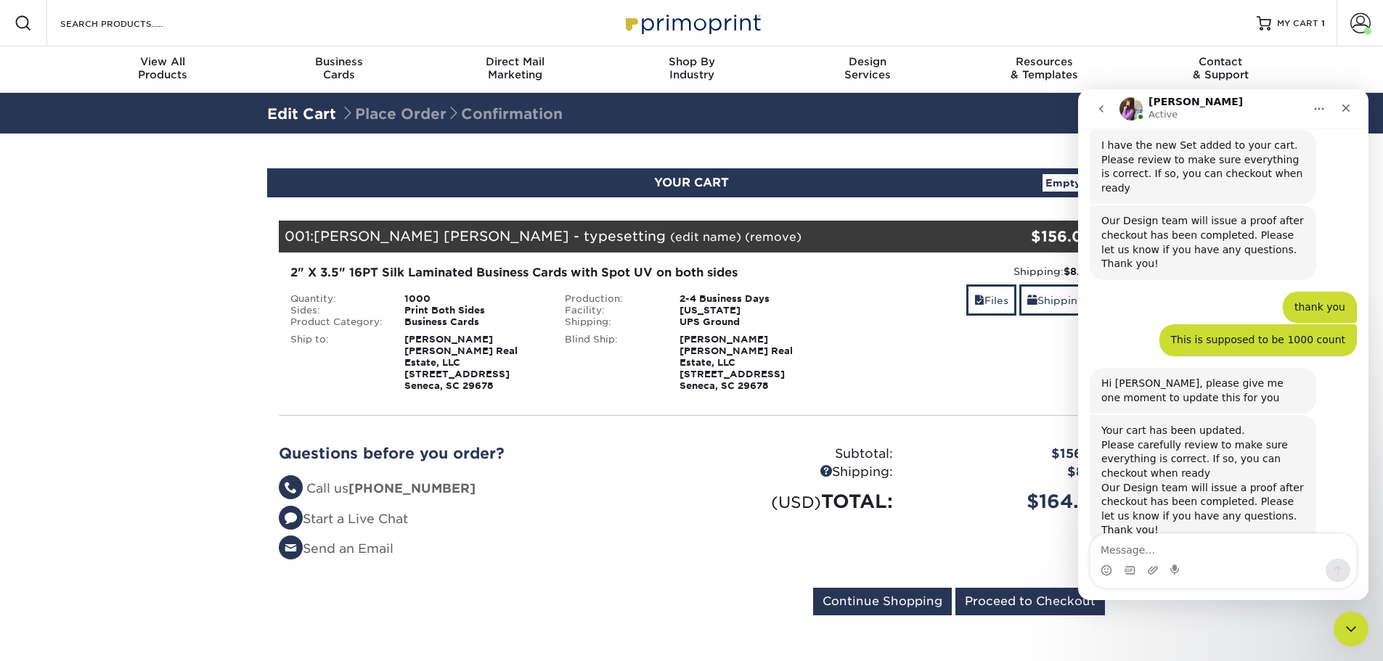
scroll to position [593, 0]
click at [647, 513] on li "Start a Live Chat" at bounding box center [480, 519] width 402 height 19
click at [1354, 110] on div "Close" at bounding box center [1346, 108] width 26 height 26
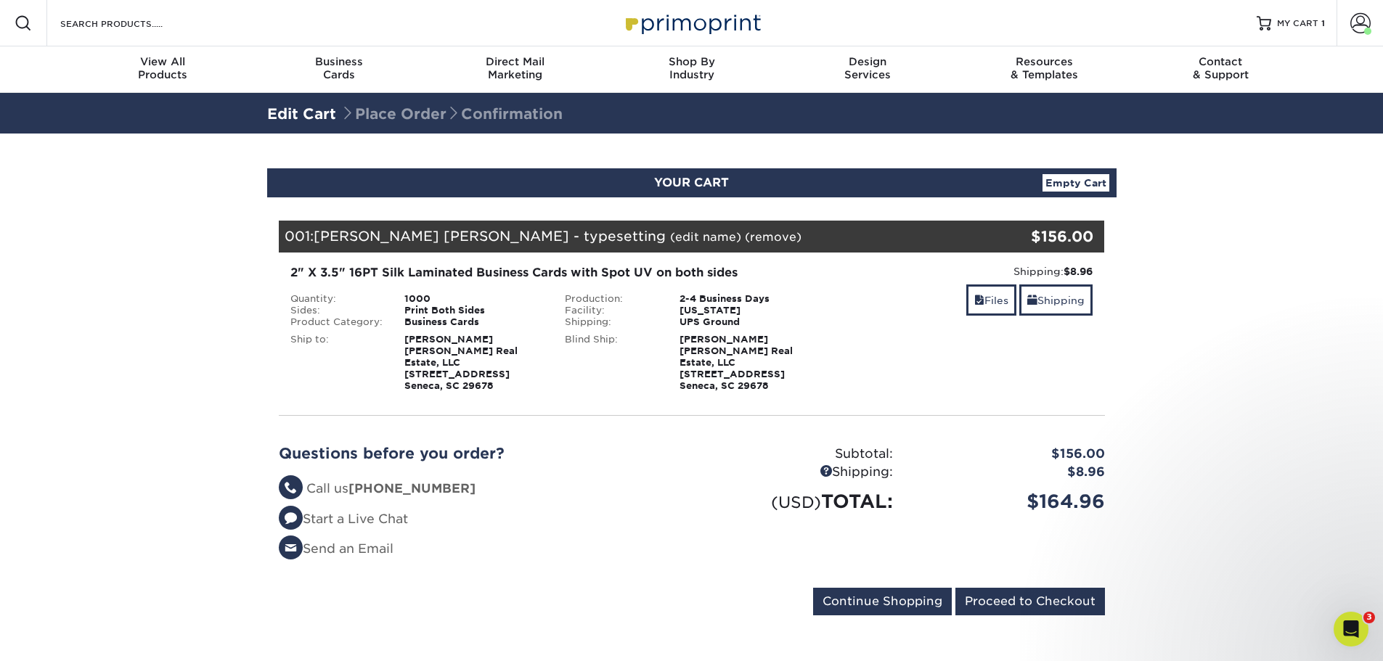
scroll to position [0, 0]
click at [1030, 588] on input "Proceed to Checkout" at bounding box center [1031, 602] width 150 height 28
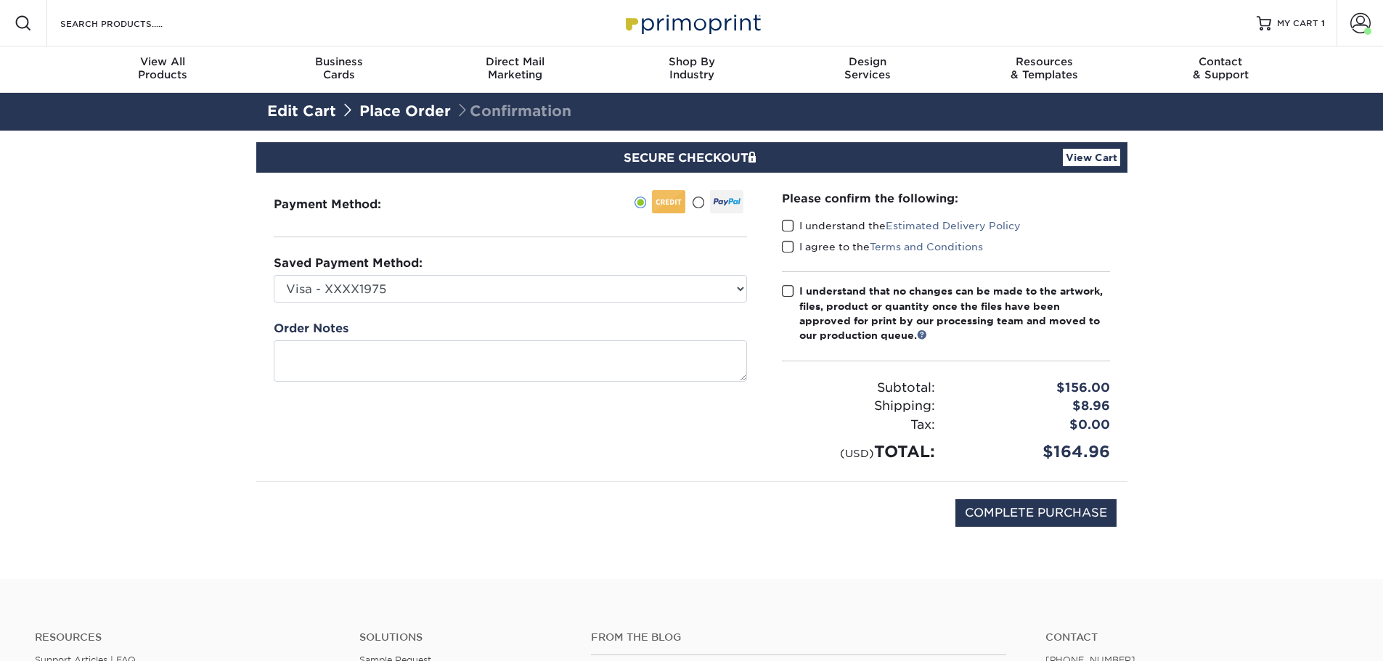
click at [782, 226] on span at bounding box center [788, 226] width 12 height 14
click at [0, 0] on input "I understand the Estimated Delivery Policy" at bounding box center [0, 0] width 0 height 0
click at [788, 250] on span at bounding box center [788, 247] width 12 height 14
click at [0, 0] on input "I agree to the Terms and Conditions" at bounding box center [0, 0] width 0 height 0
click at [791, 294] on span at bounding box center [788, 292] width 12 height 14
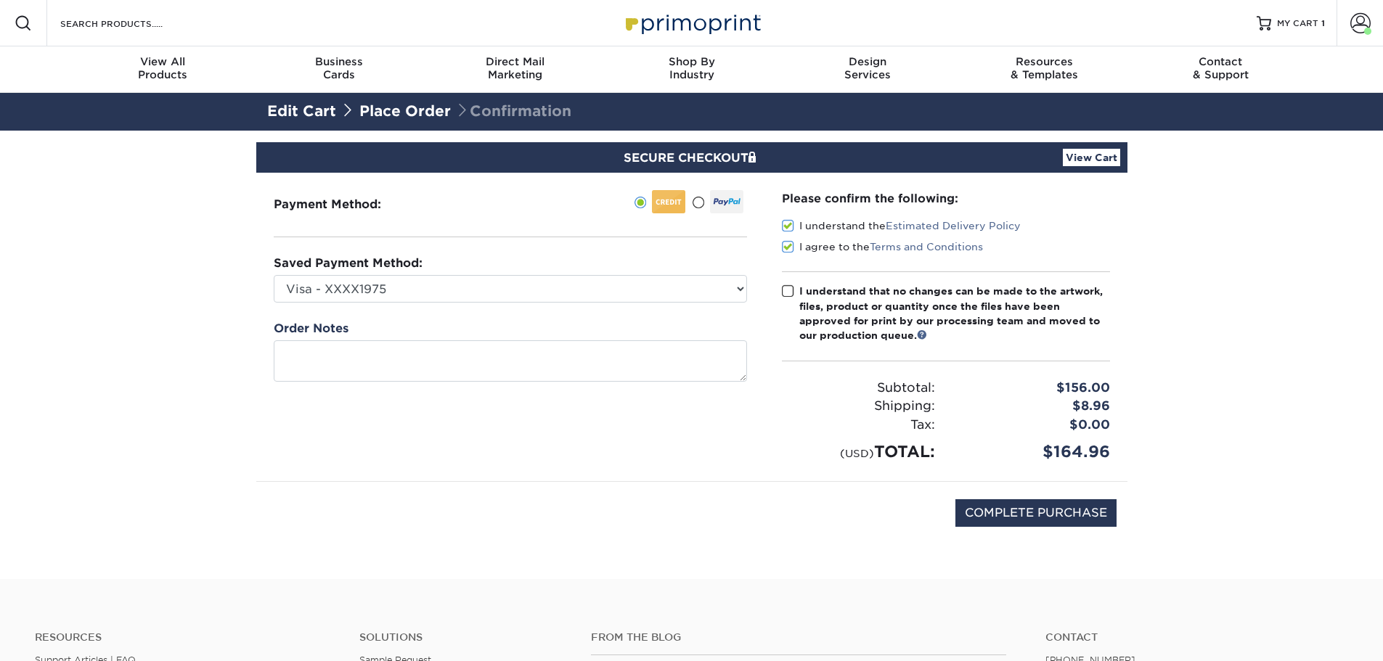
click at [0, 0] on input "I understand that no changes can be made to the artwork, files, product or quan…" at bounding box center [0, 0] width 0 height 0
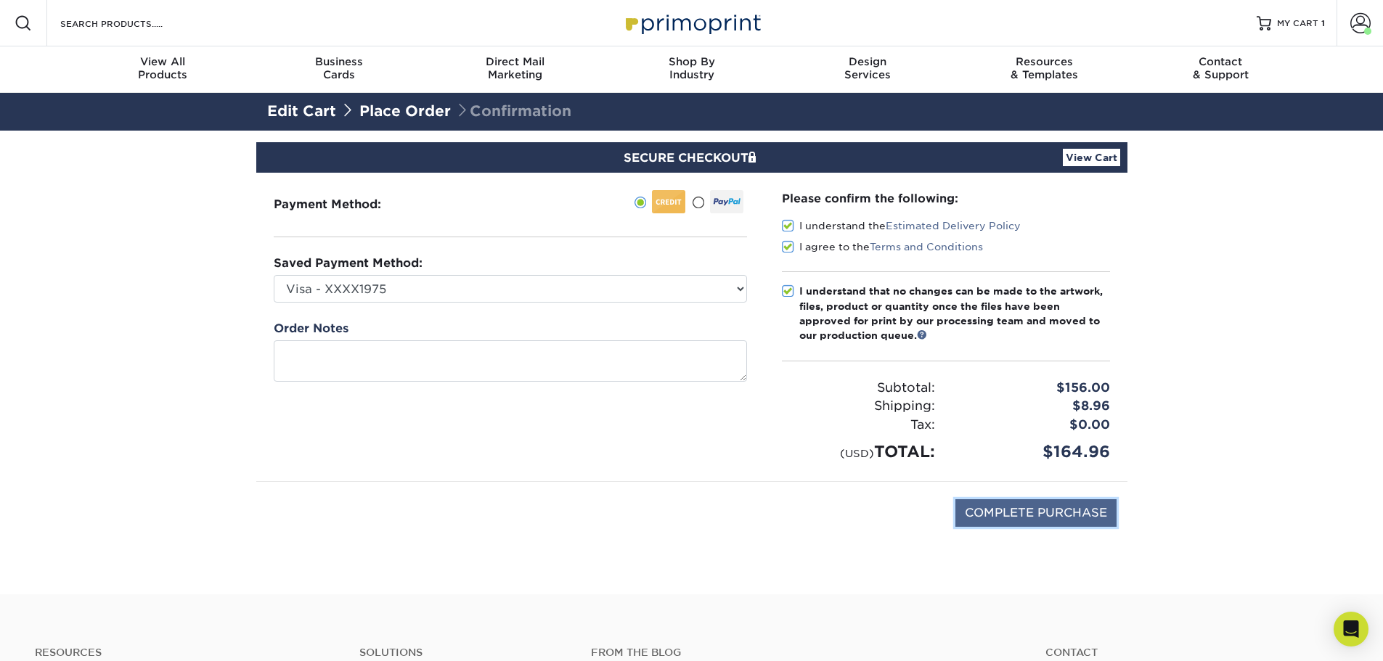
click at [1043, 516] on input "COMPLETE PURCHASE" at bounding box center [1036, 514] width 161 height 28
type input "PROCESSING, PLEASE WAIT..."
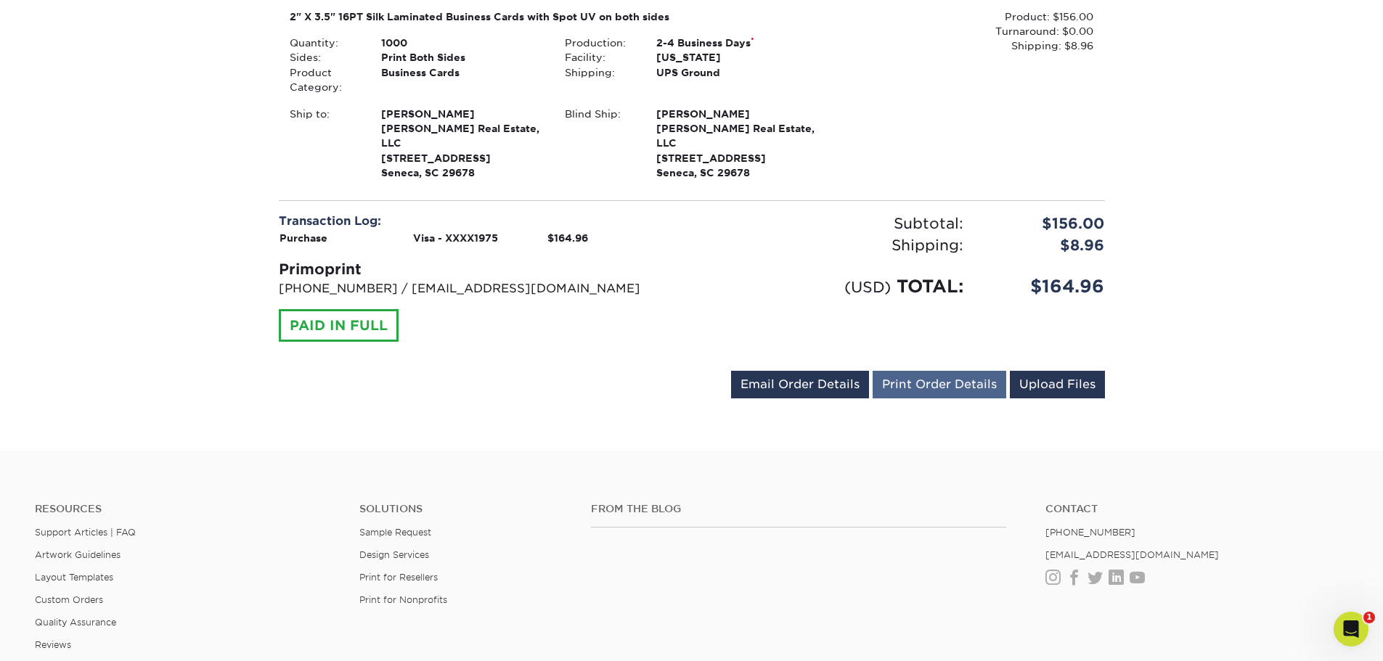
scroll to position [436, 0]
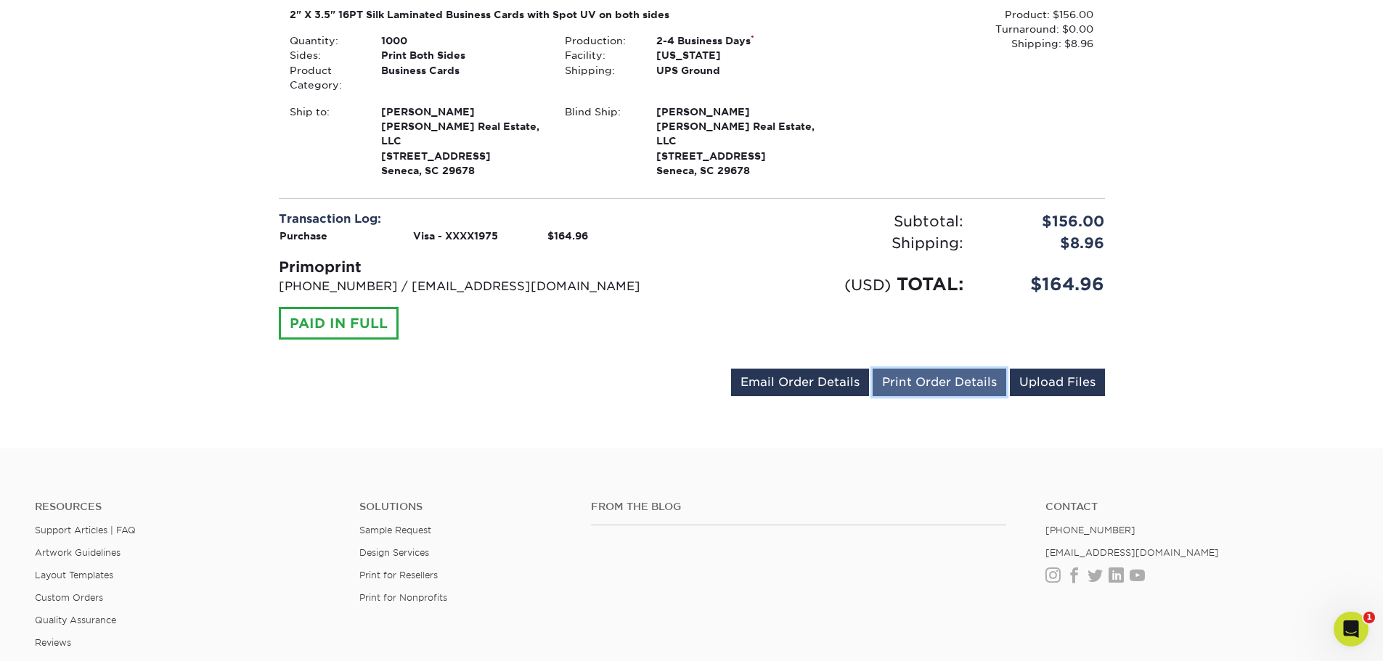
click at [919, 371] on link "Print Order Details" at bounding box center [940, 383] width 134 height 28
click at [831, 369] on link "Email Order Details" at bounding box center [800, 383] width 138 height 28
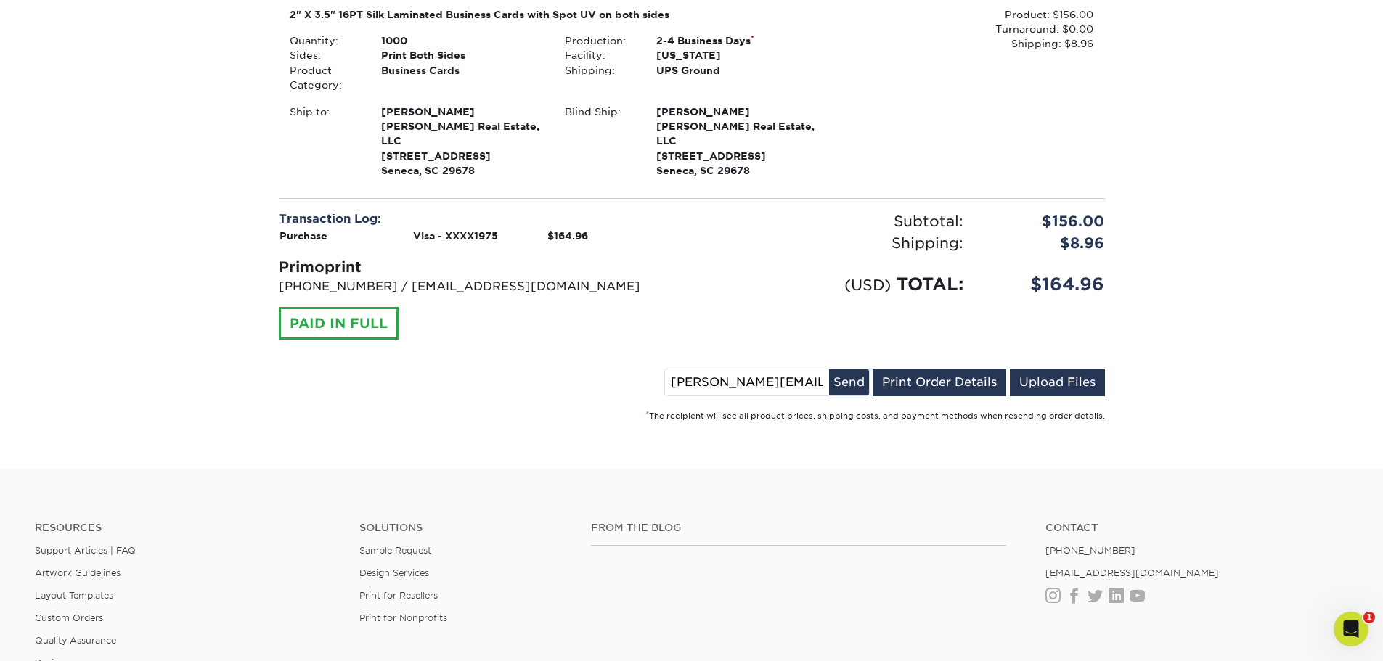
drag, startPoint x: 697, startPoint y: 367, endPoint x: 672, endPoint y: 372, distance: 25.2
click at [674, 370] on input "[PERSON_NAME][EMAIL_ADDRESS][DOMAIN_NAME]" at bounding box center [747, 383] width 164 height 26
type input "[PERSON_NAME][EMAIL_ADDRESS][DOMAIN_NAME]"
click at [849, 370] on button "Send" at bounding box center [849, 383] width 40 height 26
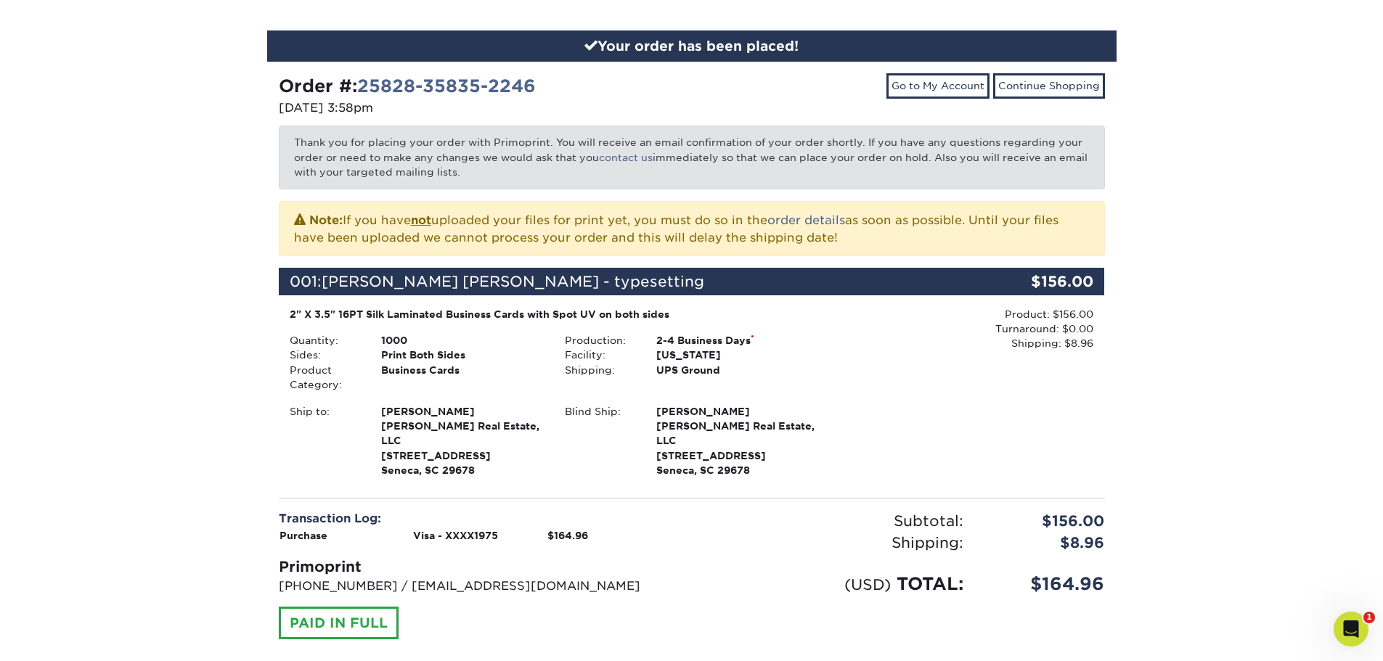
scroll to position [73, 0]
